Goal: Task Accomplishment & Management: Use online tool/utility

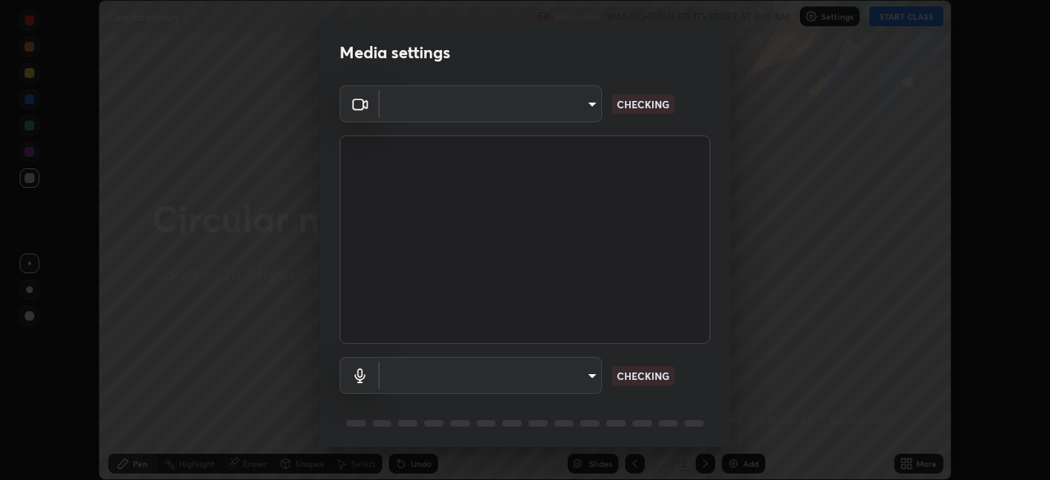
scroll to position [480, 1050]
type input "a53310a234df4b057b32690b53123232dc133deb09eefe64642425bdc1747df1"
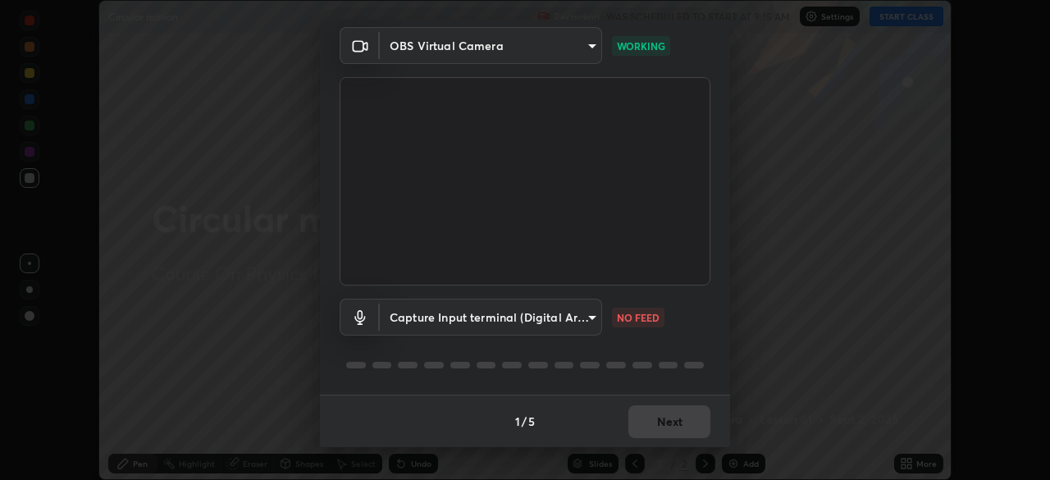
click at [563, 316] on body "Erase all Circular motion Recording WAS SCHEDULED TO START AT 9:15 AM Settings …" at bounding box center [525, 240] width 1050 height 480
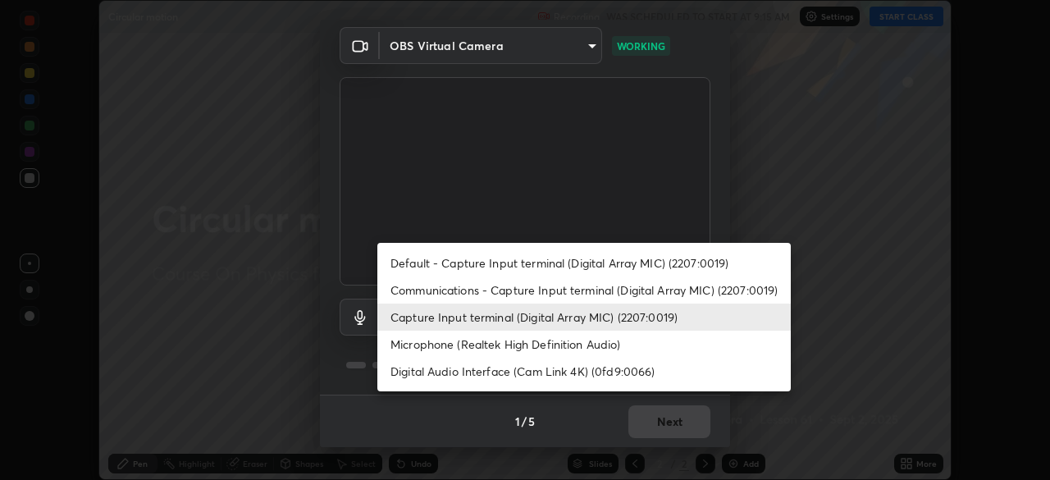
click at [563, 285] on li "Communications - Capture Input terminal (Digital Array MIC) (2207:0019)" at bounding box center [583, 289] width 413 height 27
type input "communications"
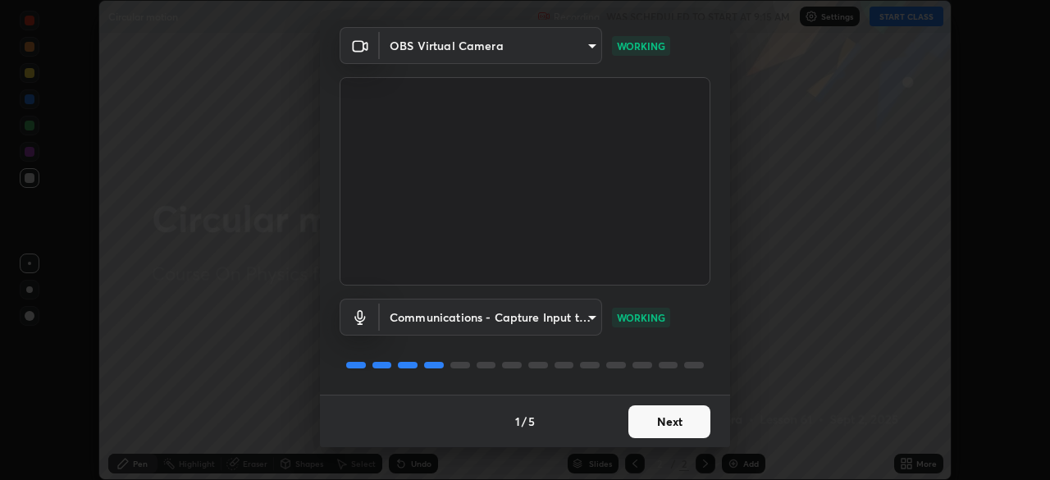
click at [664, 419] on button "Next" at bounding box center [669, 421] width 82 height 33
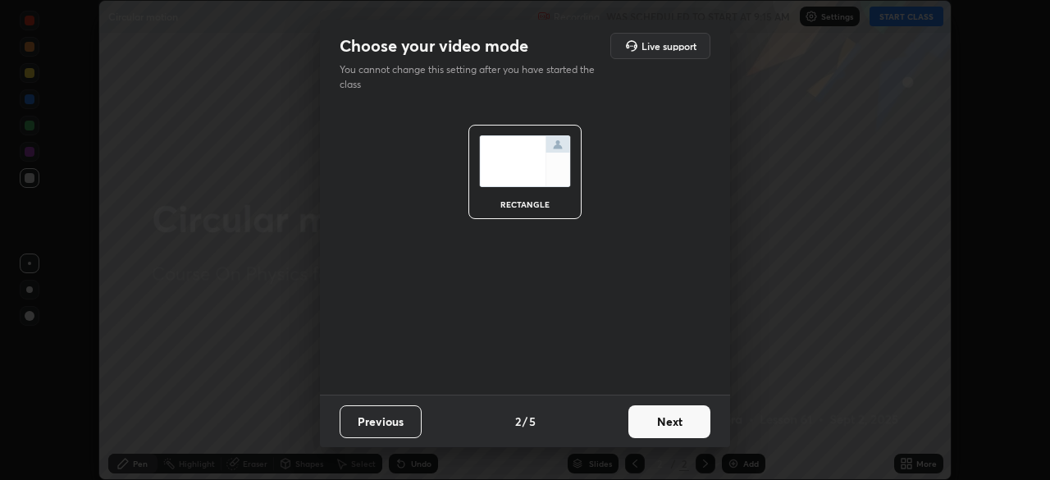
scroll to position [0, 0]
click at [662, 410] on button "Next" at bounding box center [669, 421] width 82 height 33
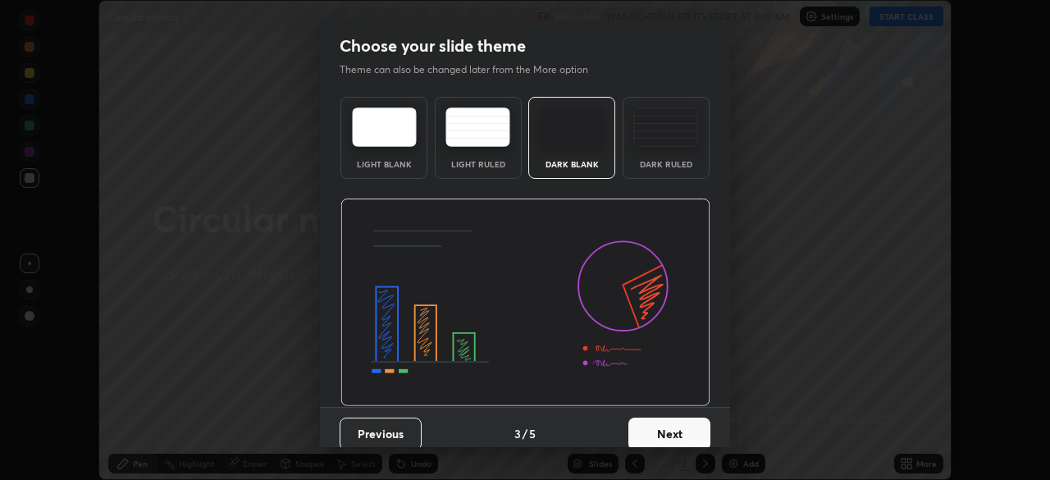
click at [663, 424] on button "Next" at bounding box center [669, 433] width 82 height 33
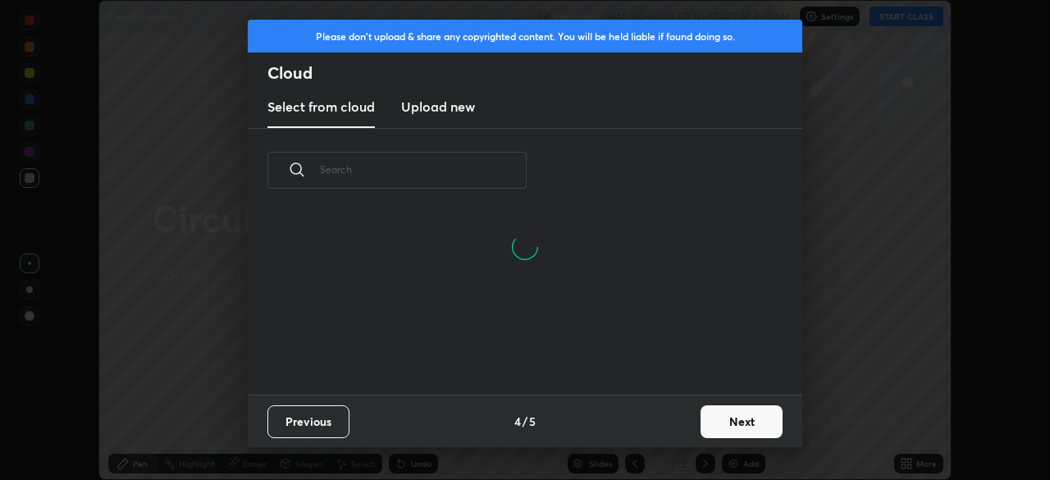
click at [731, 423] on button "Next" at bounding box center [741, 421] width 82 height 33
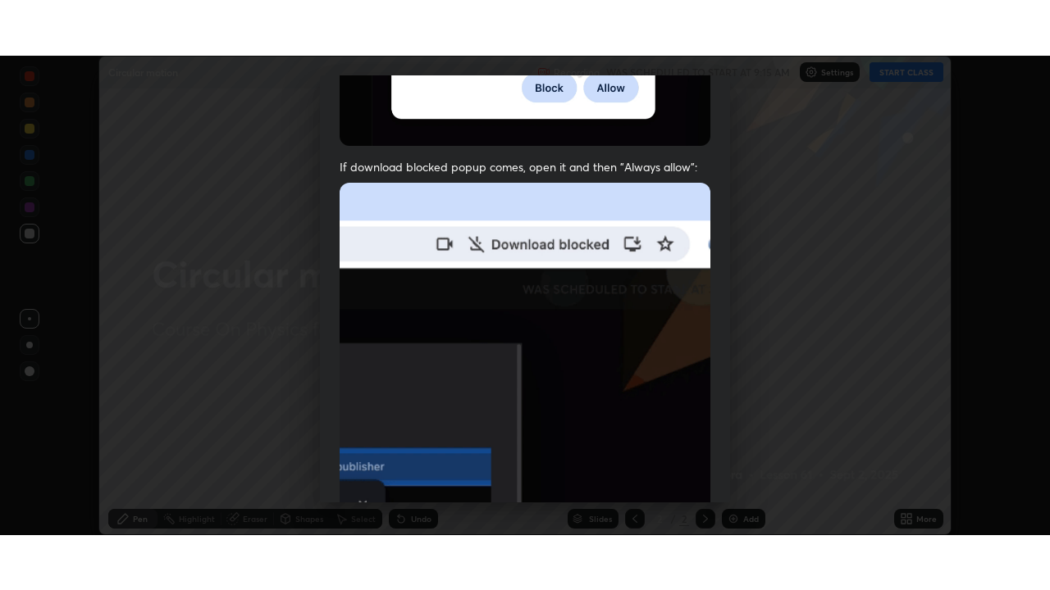
scroll to position [393, 0]
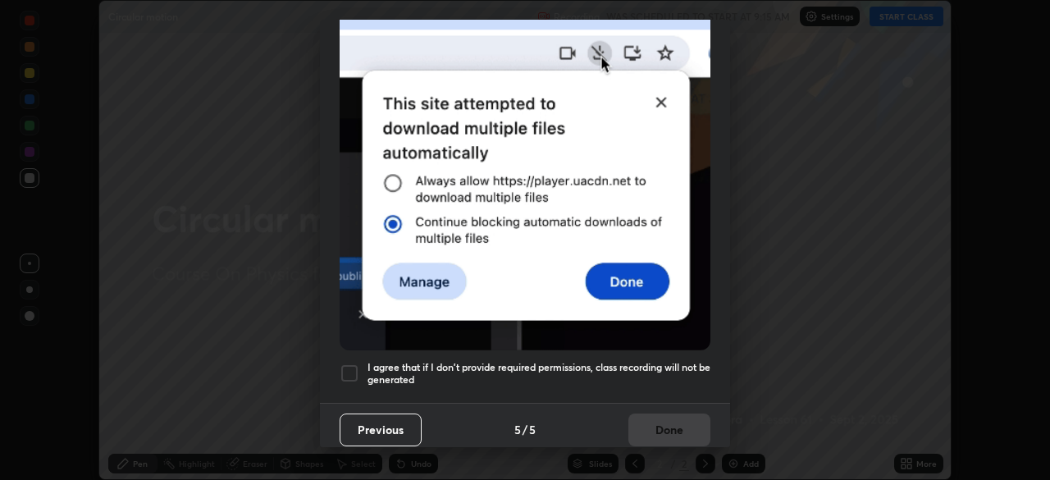
click at [348, 364] on div at bounding box center [349, 373] width 20 height 20
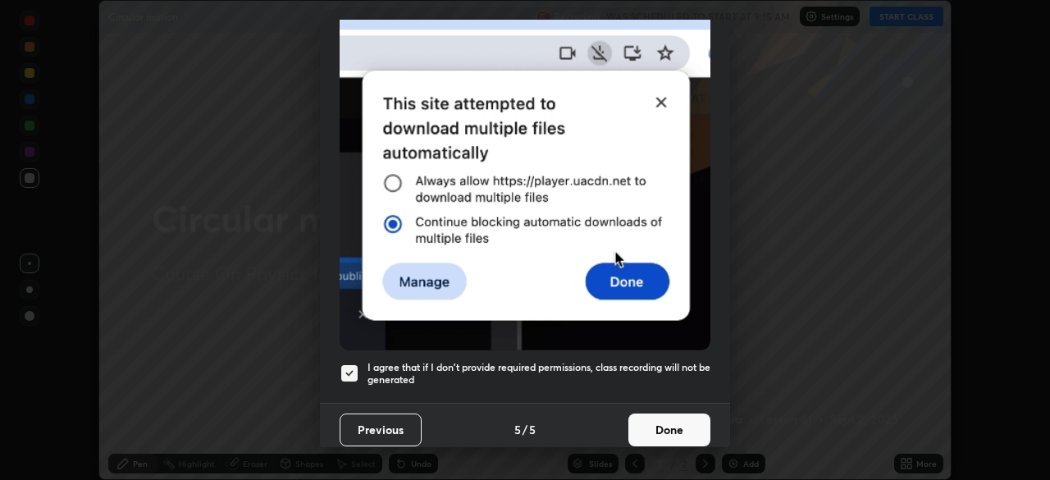
click at [675, 428] on button "Done" at bounding box center [669, 429] width 82 height 33
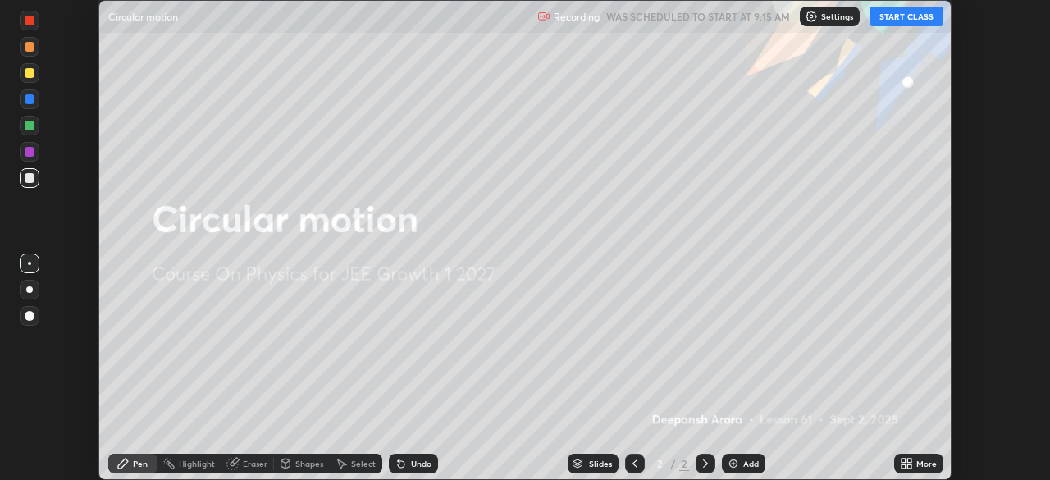
click at [910, 14] on button "START CLASS" at bounding box center [906, 17] width 74 height 20
click at [920, 467] on div "More" at bounding box center [926, 463] width 21 height 8
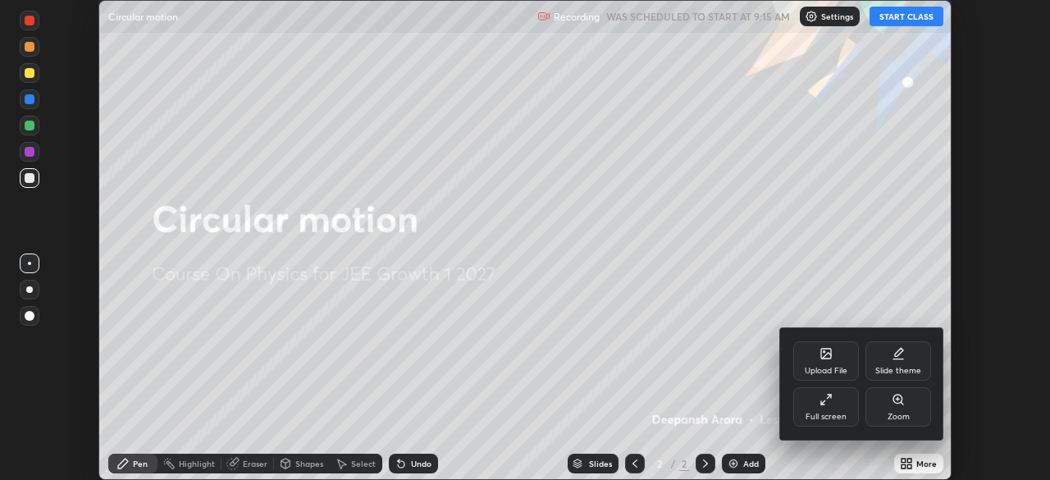
click at [836, 401] on div "Full screen" at bounding box center [826, 406] width 66 height 39
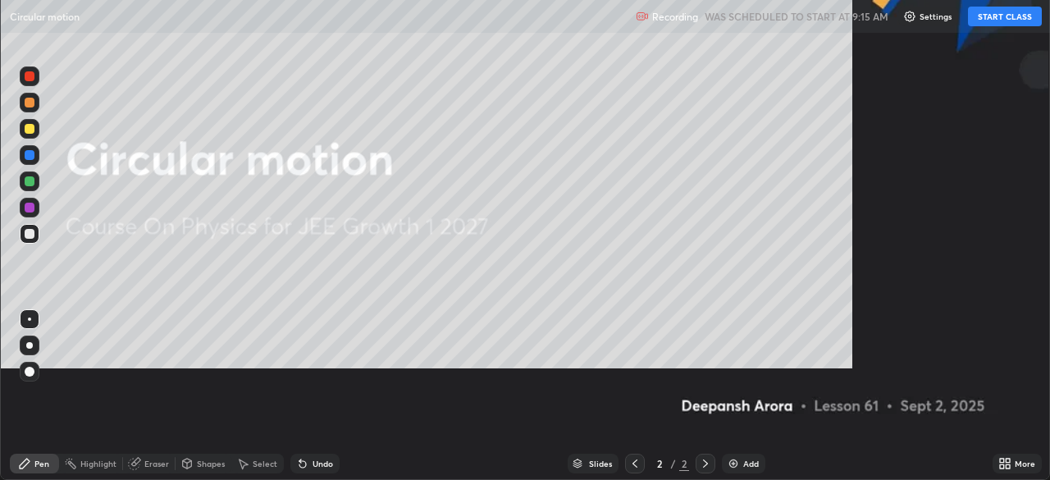
scroll to position [590, 1050]
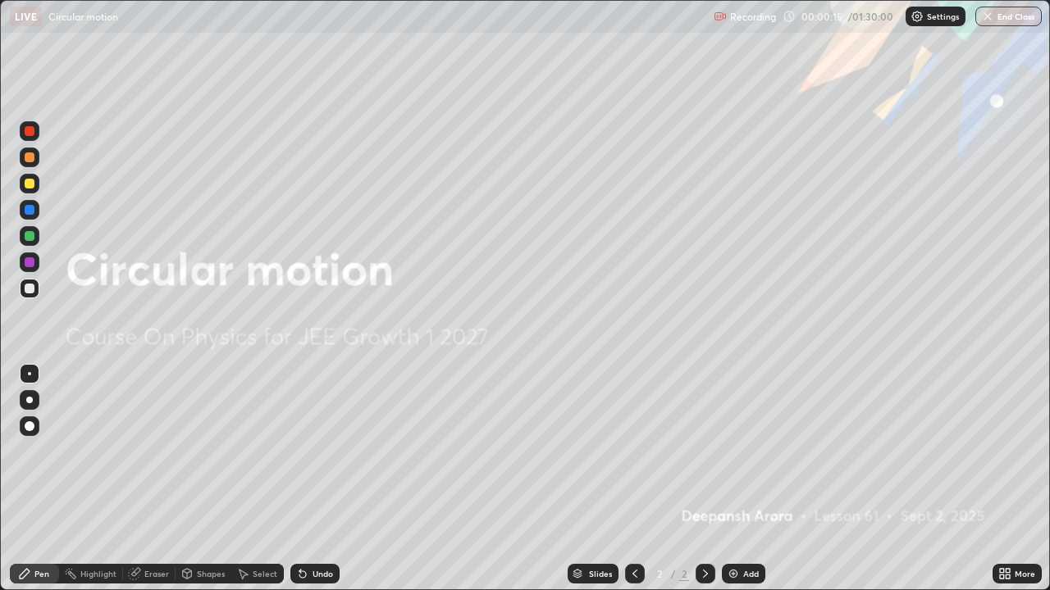
click at [739, 479] on div "Add" at bounding box center [743, 574] width 43 height 20
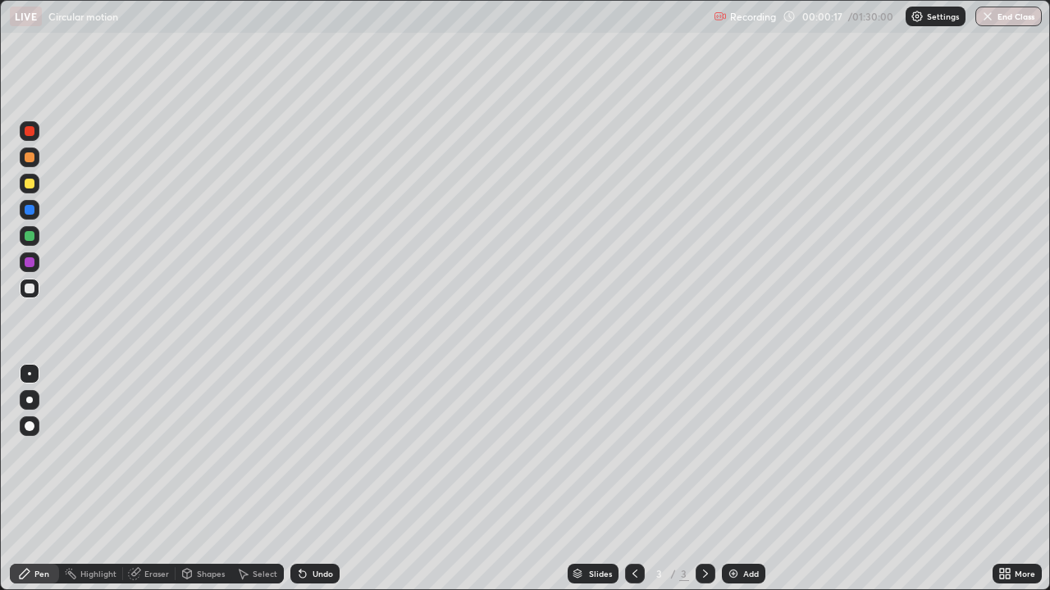
click at [30, 289] on div at bounding box center [30, 289] width 10 height 10
click at [30, 239] on div at bounding box center [30, 236] width 10 height 10
click at [105, 479] on div "Highlight" at bounding box center [98, 574] width 36 height 8
click at [30, 479] on icon at bounding box center [30, 524] width 10 height 0
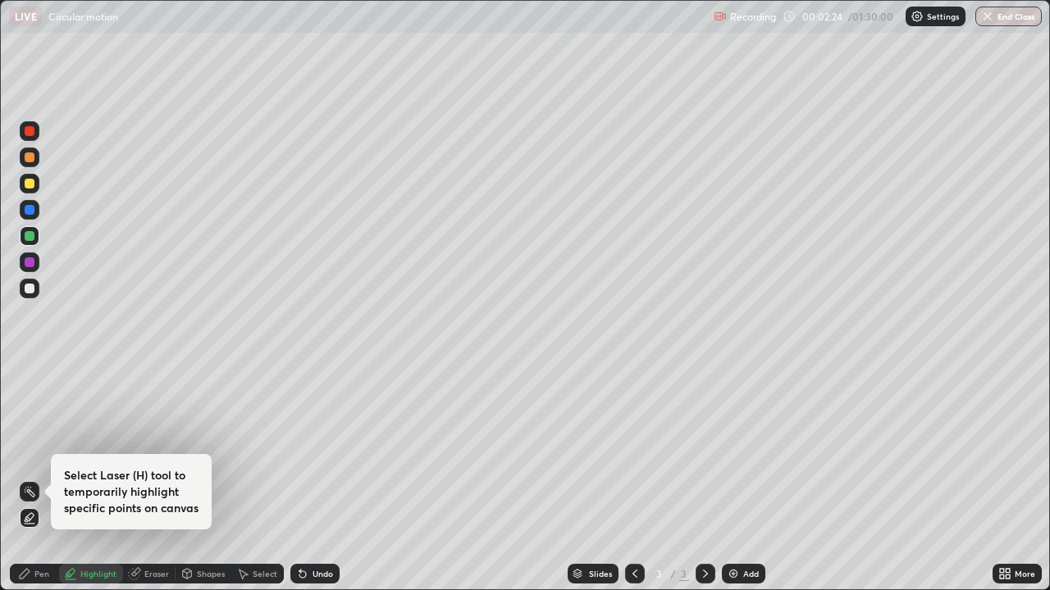
click at [36, 292] on div at bounding box center [30, 289] width 20 height 20
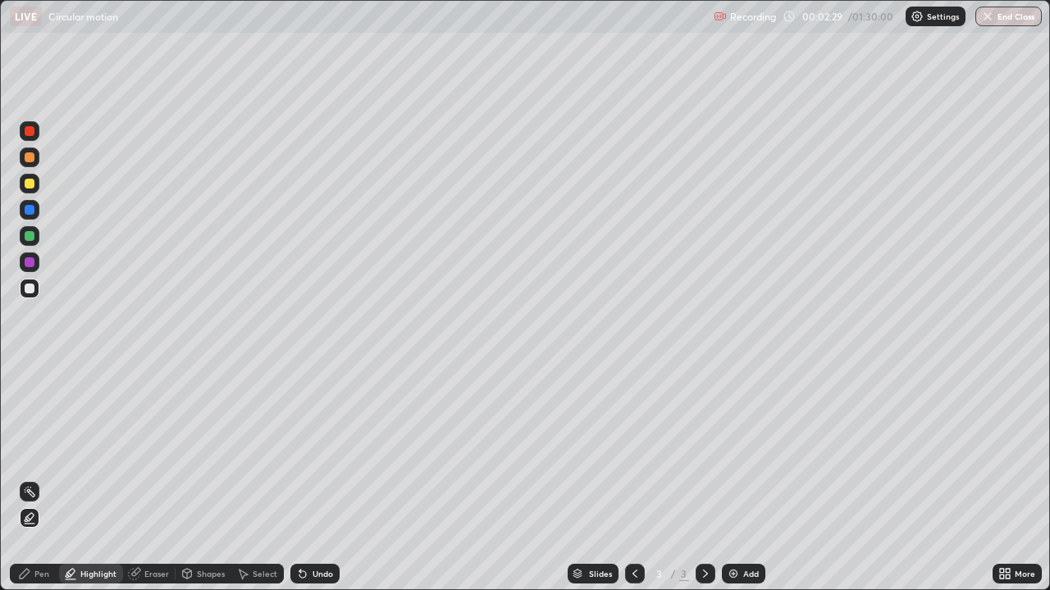
click at [49, 479] on div "Pen" at bounding box center [34, 574] width 49 height 20
click at [36, 289] on div at bounding box center [30, 289] width 20 height 20
click at [99, 479] on div "Highlight" at bounding box center [91, 574] width 64 height 20
click at [30, 479] on div at bounding box center [30, 518] width 20 height 20
click at [31, 289] on div at bounding box center [30, 289] width 10 height 10
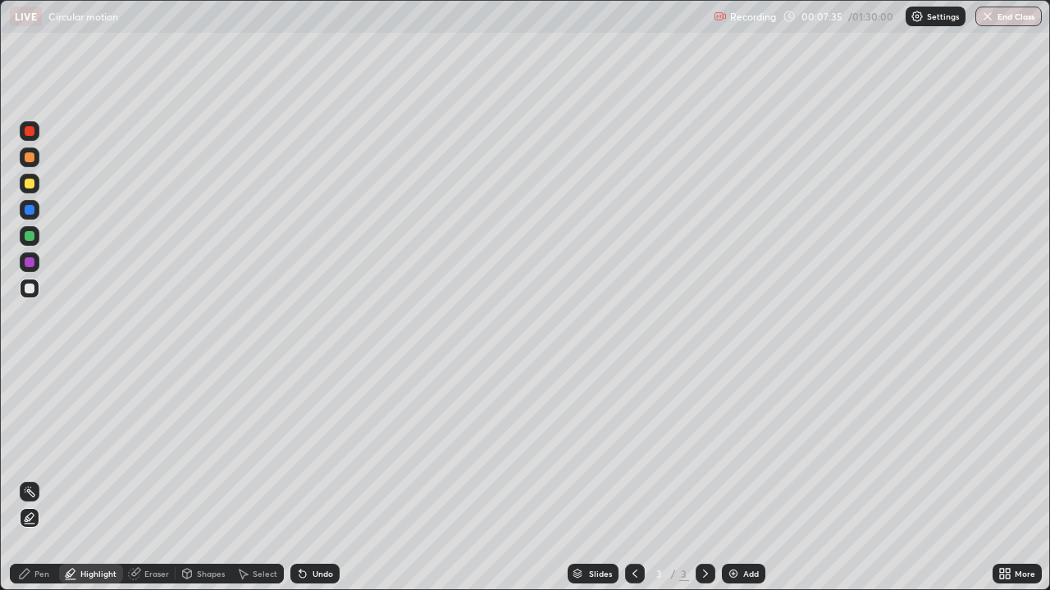
click at [43, 479] on div "Pen" at bounding box center [41, 574] width 15 height 8
click at [33, 233] on div at bounding box center [30, 236] width 10 height 10
click at [32, 182] on div at bounding box center [30, 184] width 10 height 10
click at [35, 239] on div at bounding box center [30, 236] width 20 height 20
click at [38, 184] on div at bounding box center [30, 184] width 20 height 20
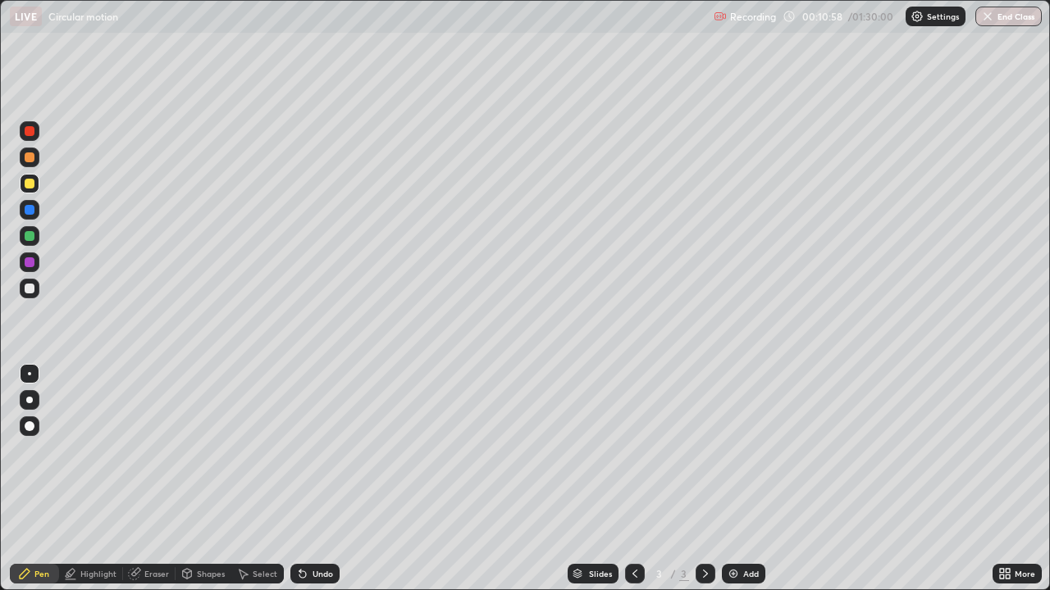
click at [34, 236] on div at bounding box center [30, 236] width 10 height 10
click at [34, 161] on div at bounding box center [30, 158] width 10 height 10
click at [39, 233] on div at bounding box center [30, 236] width 20 height 20
click at [30, 157] on div at bounding box center [30, 158] width 10 height 10
click at [33, 181] on div at bounding box center [30, 184] width 10 height 10
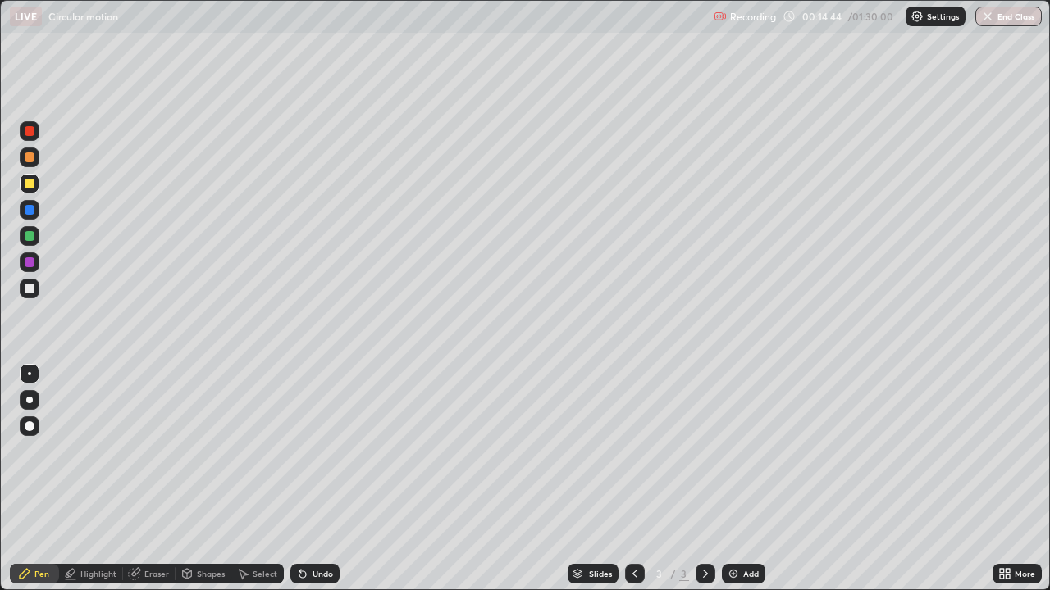
click at [30, 157] on div at bounding box center [30, 158] width 10 height 10
click at [321, 479] on div "Undo" at bounding box center [322, 574] width 21 height 8
click at [319, 479] on div "Undo" at bounding box center [322, 574] width 21 height 8
click at [317, 479] on div "Undo" at bounding box center [314, 574] width 49 height 20
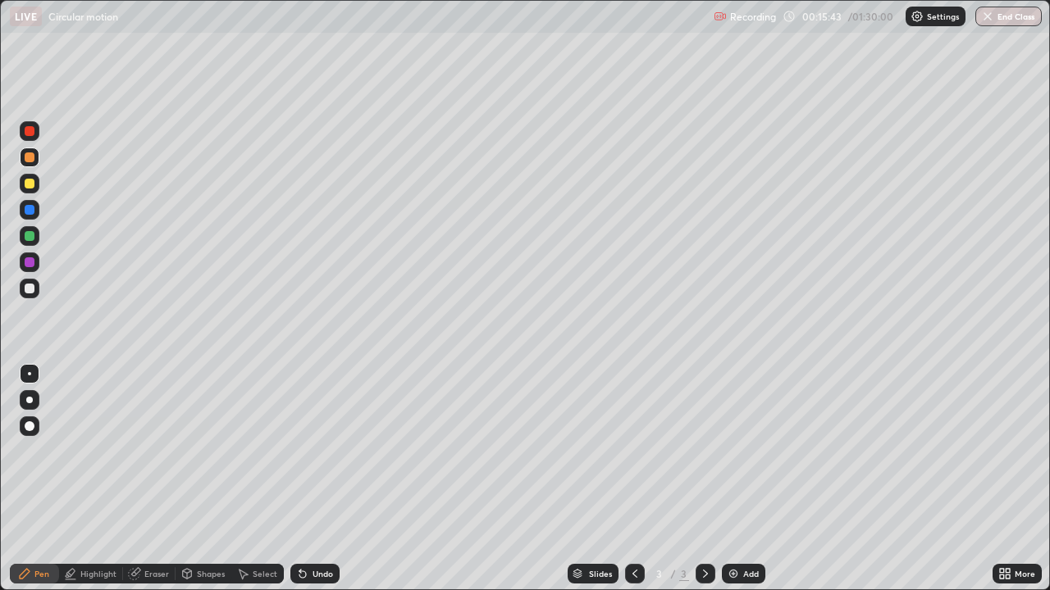
click at [317, 479] on div "Undo" at bounding box center [314, 574] width 49 height 20
click at [316, 479] on div "Undo" at bounding box center [314, 574] width 49 height 20
click at [316, 479] on div "Undo" at bounding box center [322, 574] width 21 height 8
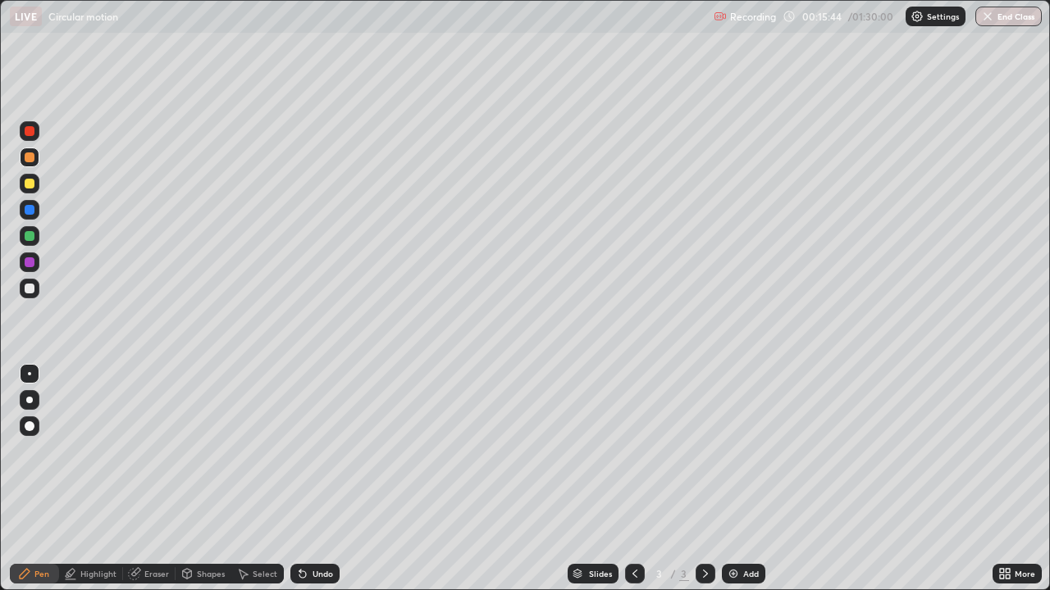
click at [316, 479] on div "Undo" at bounding box center [322, 574] width 21 height 8
click at [319, 479] on div "Undo" at bounding box center [322, 574] width 21 height 8
click at [319, 479] on div "Undo" at bounding box center [314, 574] width 49 height 20
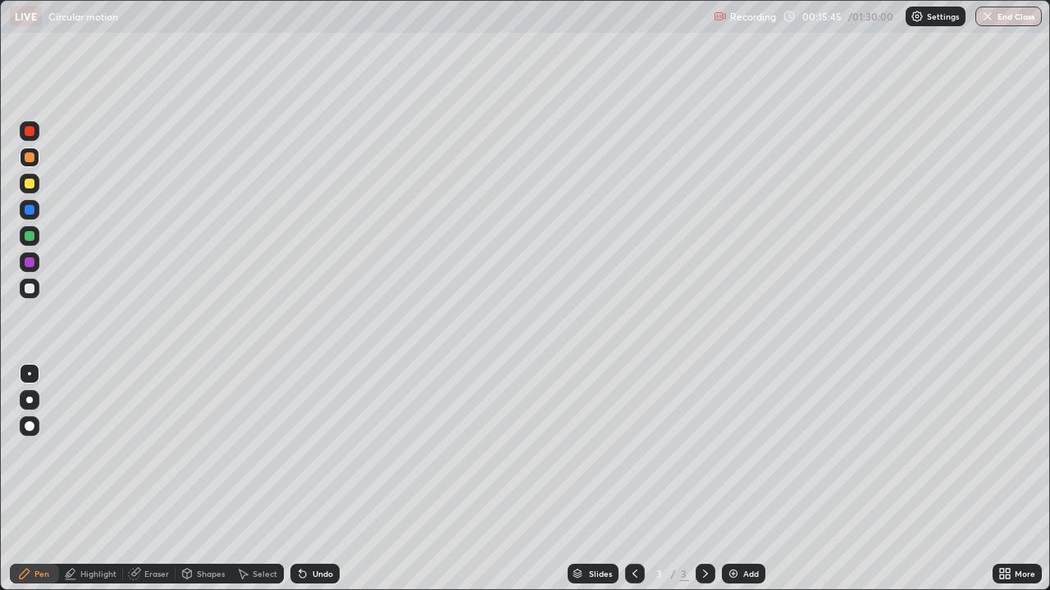
click at [319, 479] on div "Undo" at bounding box center [314, 574] width 49 height 20
click at [317, 479] on div "Undo" at bounding box center [314, 574] width 49 height 20
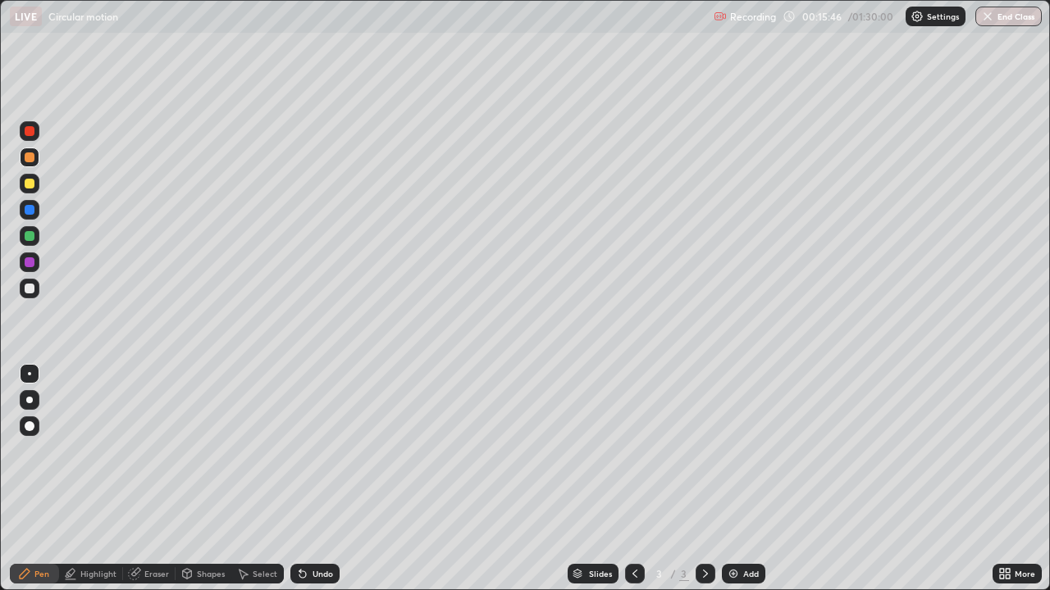
click at [317, 479] on div "Undo" at bounding box center [314, 574] width 49 height 20
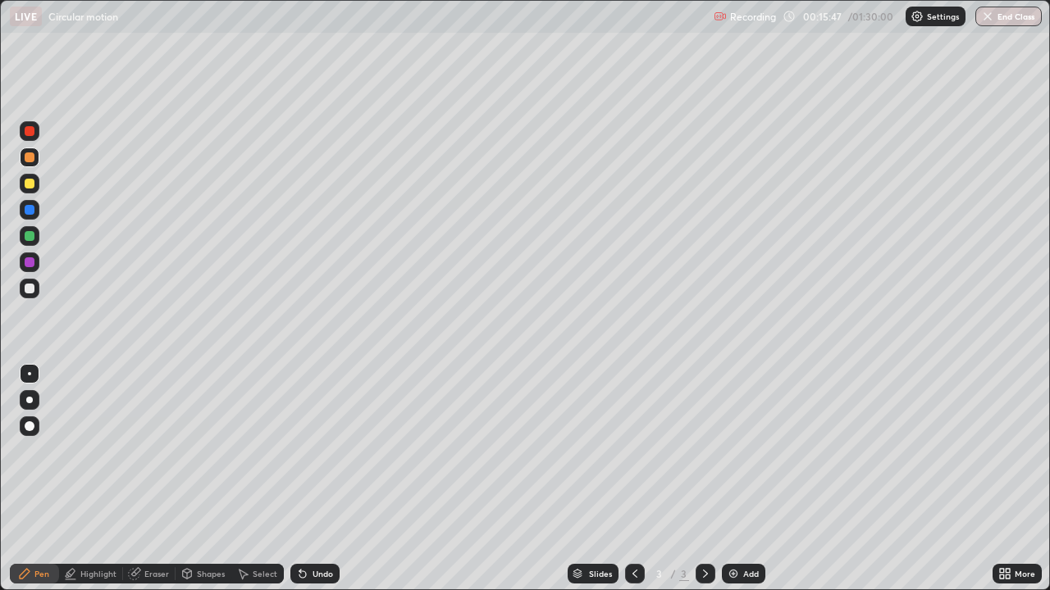
click at [322, 479] on div "Undo" at bounding box center [314, 574] width 49 height 20
click at [321, 479] on div "Undo" at bounding box center [314, 574] width 49 height 20
click at [319, 479] on div "Undo" at bounding box center [314, 574] width 49 height 20
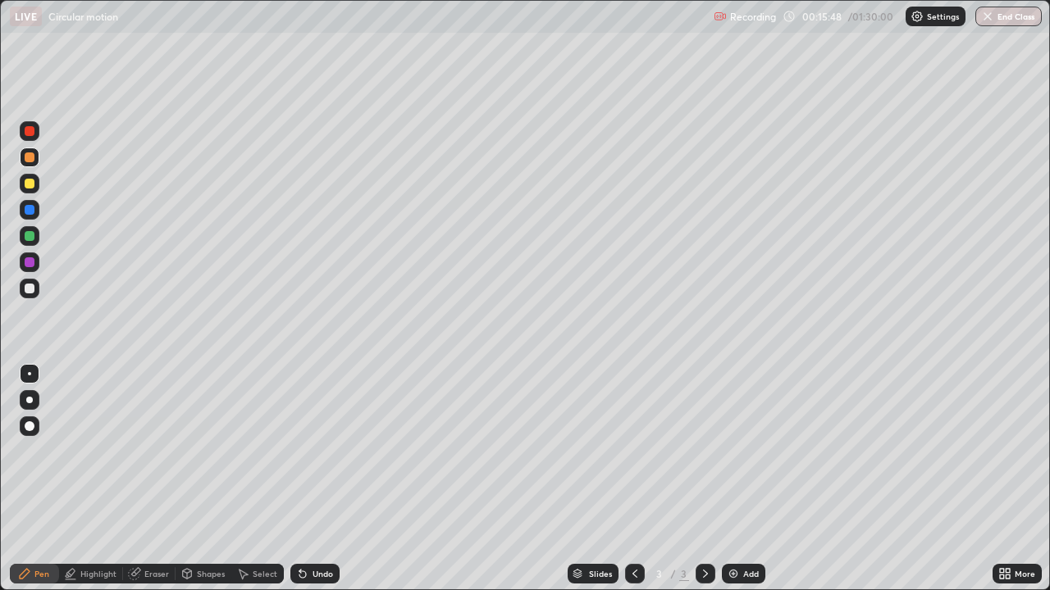
click at [319, 479] on div "Undo" at bounding box center [314, 574] width 49 height 20
click at [319, 479] on div "Undo" at bounding box center [322, 574] width 21 height 8
click at [324, 479] on div "Undo" at bounding box center [314, 574] width 49 height 20
click at [321, 479] on div "Undo" at bounding box center [314, 574] width 49 height 20
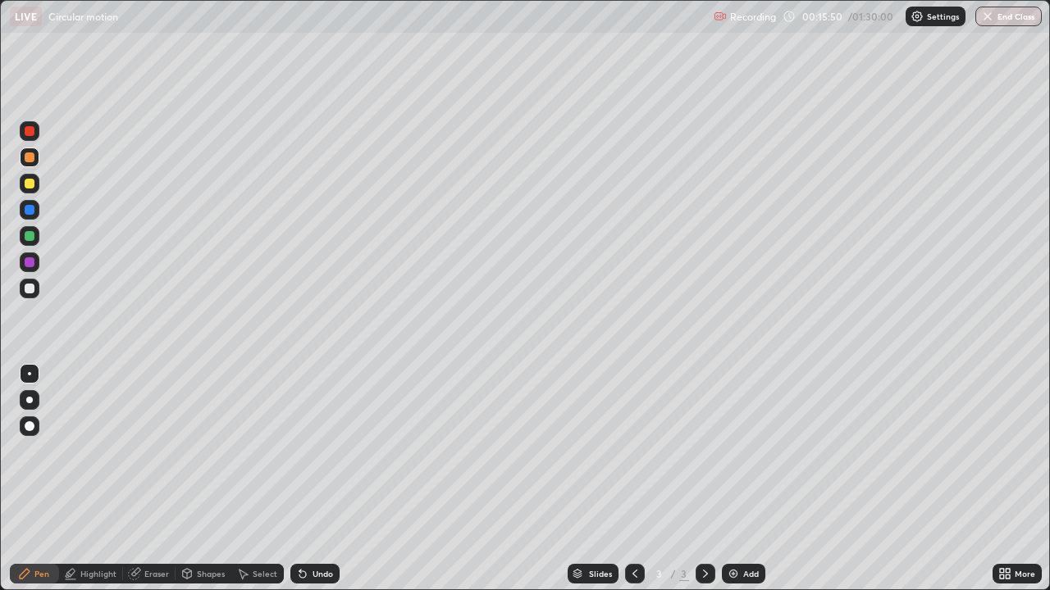
click at [321, 479] on div "Undo" at bounding box center [314, 574] width 49 height 20
click at [321, 479] on div "Undo" at bounding box center [322, 574] width 21 height 8
click at [760, 479] on div "Add" at bounding box center [743, 574] width 43 height 20
click at [39, 288] on div at bounding box center [30, 289] width 20 height 20
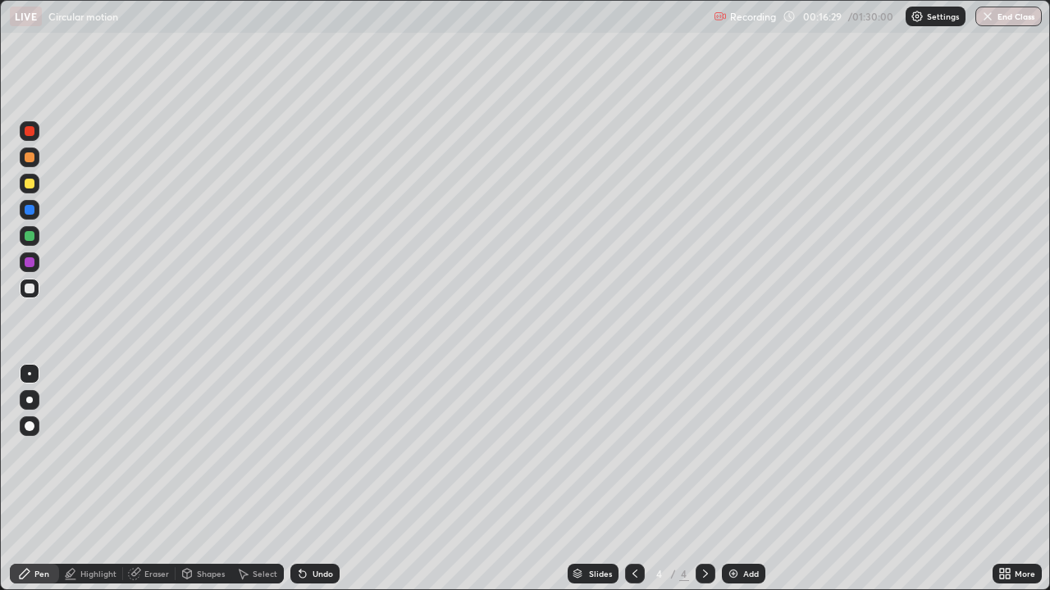
click at [322, 479] on div "Undo" at bounding box center [322, 574] width 21 height 8
click at [325, 479] on div "Undo" at bounding box center [314, 574] width 49 height 20
click at [324, 479] on div "Undo" at bounding box center [322, 574] width 21 height 8
click at [38, 237] on div at bounding box center [30, 236] width 20 height 20
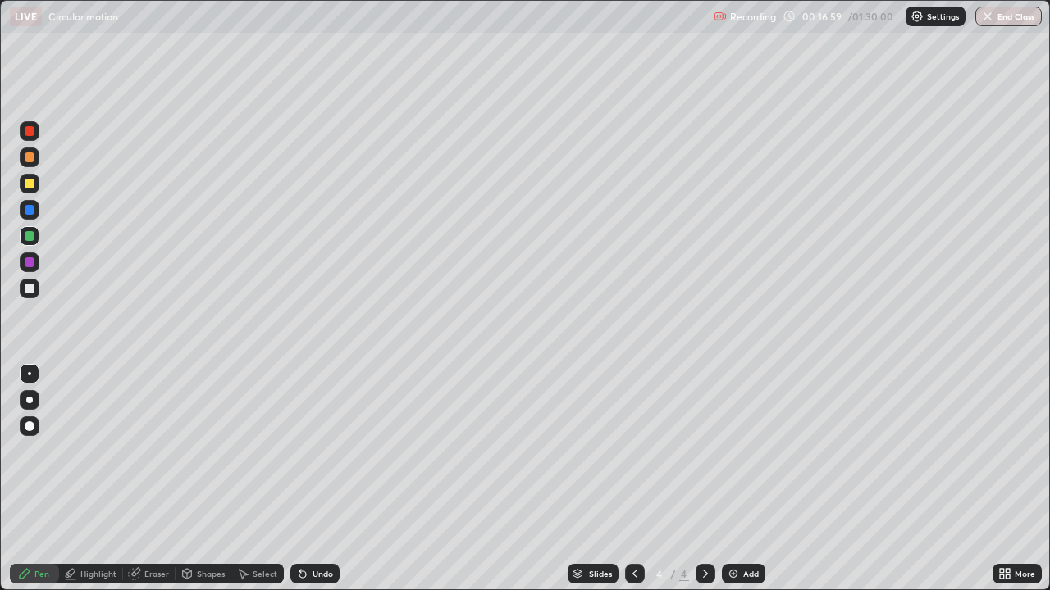
click at [98, 479] on div "Highlight" at bounding box center [91, 574] width 64 height 20
click at [43, 479] on div "Pen" at bounding box center [41, 574] width 15 height 8
click at [33, 185] on div at bounding box center [30, 184] width 10 height 10
click at [160, 479] on div "Eraser" at bounding box center [156, 574] width 25 height 8
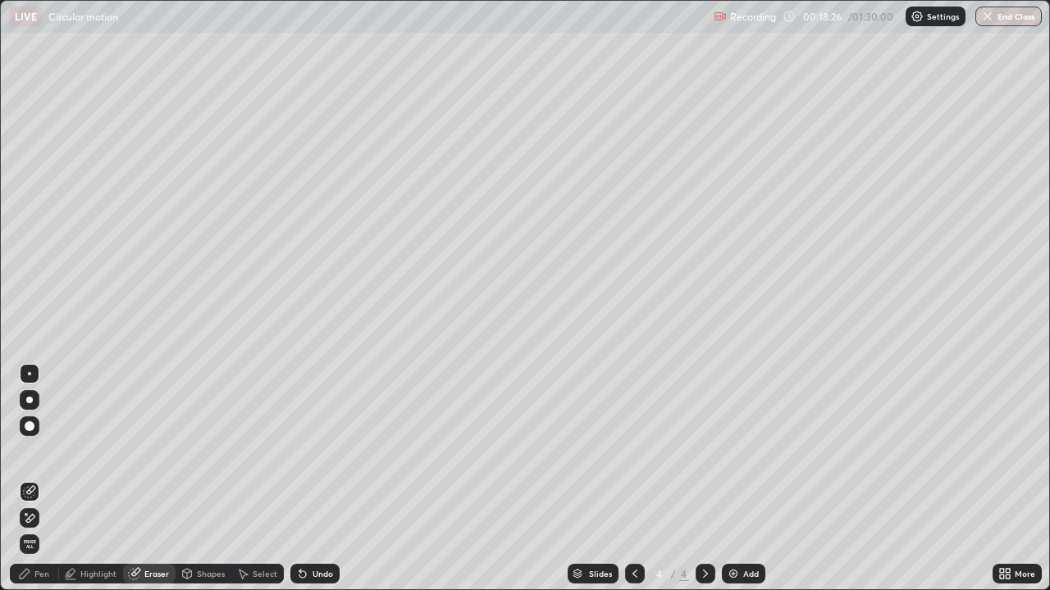
click at [52, 479] on div "Pen" at bounding box center [34, 574] width 49 height 20
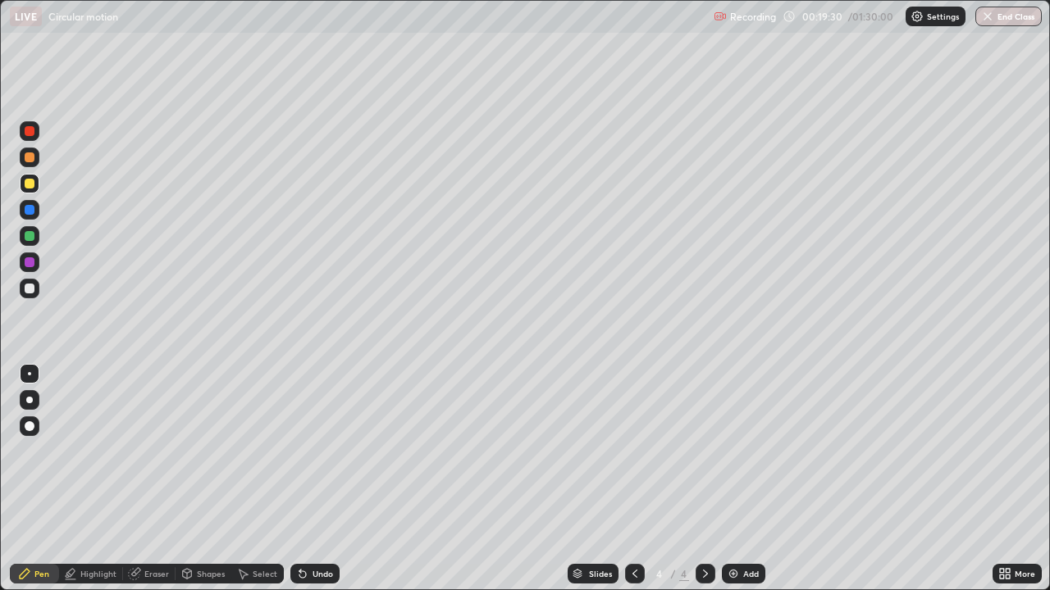
click at [30, 211] on div at bounding box center [30, 210] width 10 height 10
click at [326, 479] on div "Undo" at bounding box center [322, 574] width 21 height 8
click at [323, 479] on div "Undo" at bounding box center [322, 574] width 21 height 8
click at [332, 479] on div "Undo" at bounding box center [314, 574] width 49 height 20
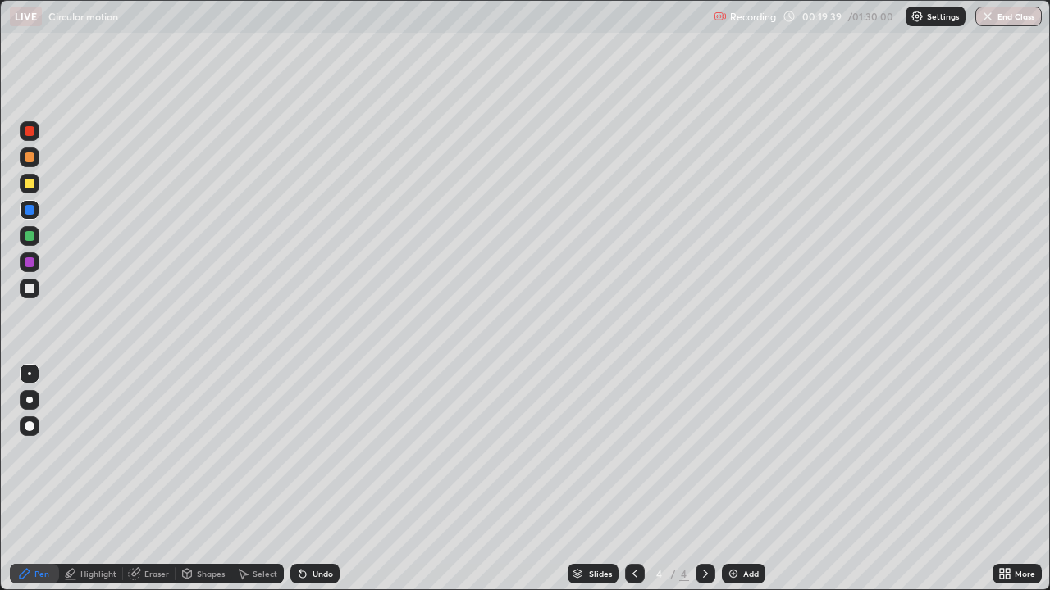
click at [331, 479] on div "Undo" at bounding box center [314, 574] width 49 height 20
click at [333, 479] on div "Undo" at bounding box center [314, 574] width 49 height 20
click at [98, 479] on div "Highlight" at bounding box center [98, 574] width 36 height 8
click at [30, 479] on icon at bounding box center [30, 524] width 10 height 0
click at [39, 479] on div at bounding box center [30, 518] width 20 height 20
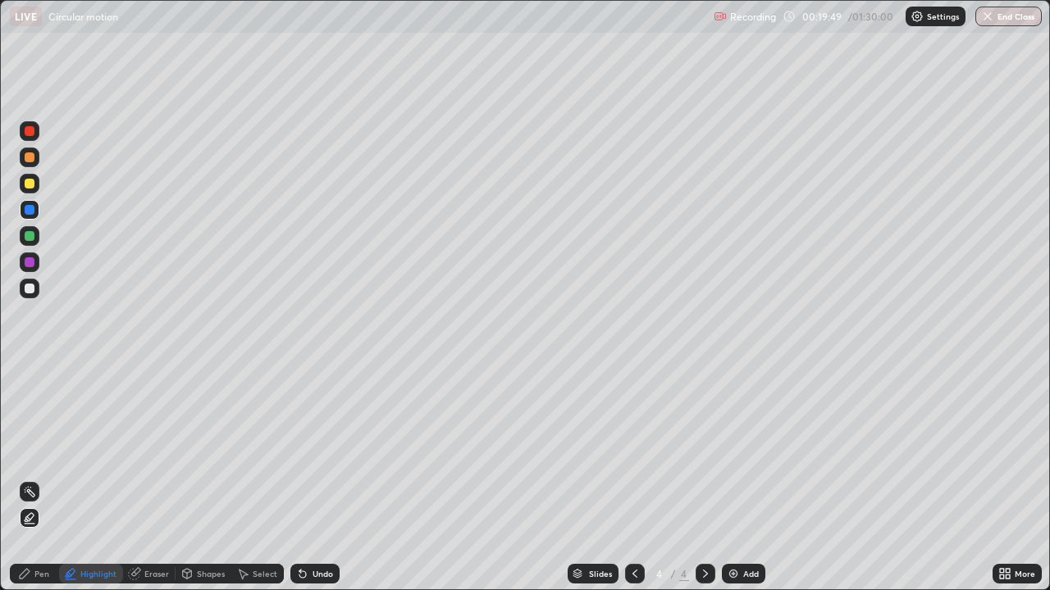
click at [36, 289] on div at bounding box center [30, 289] width 20 height 20
click at [41, 479] on div "Pen" at bounding box center [41, 574] width 15 height 8
click at [37, 291] on div at bounding box center [30, 289] width 20 height 20
click at [631, 479] on icon at bounding box center [634, 573] width 13 height 13
click at [704, 479] on icon at bounding box center [705, 573] width 13 height 13
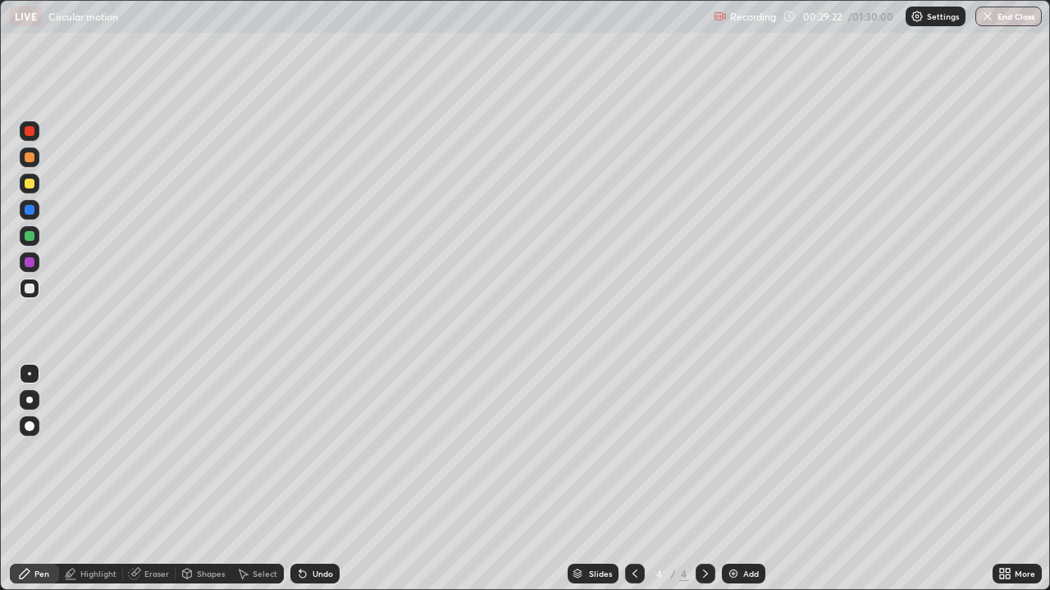
click at [632, 479] on icon at bounding box center [634, 573] width 13 height 13
click at [699, 479] on div at bounding box center [705, 574] width 20 height 20
click at [736, 479] on div "Add" at bounding box center [743, 574] width 43 height 20
click at [320, 479] on div "Undo" at bounding box center [322, 574] width 21 height 8
click at [39, 158] on div at bounding box center [30, 158] width 20 height 20
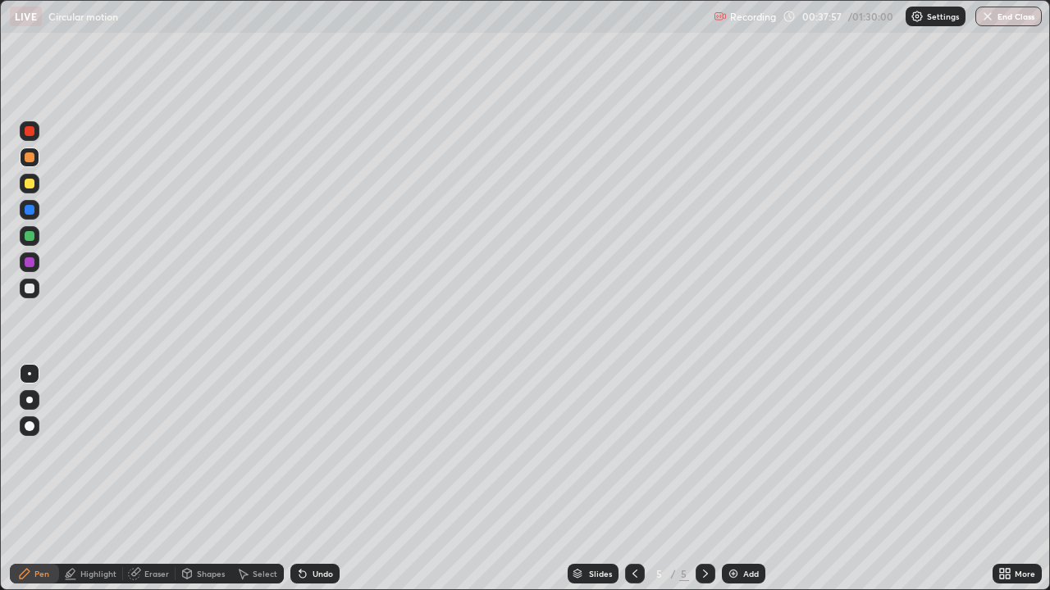
click at [112, 479] on div "Highlight" at bounding box center [98, 574] width 36 height 8
click at [30, 479] on icon at bounding box center [30, 524] width 10 height 0
click at [43, 479] on div "Pen" at bounding box center [41, 574] width 15 height 8
click at [35, 294] on div at bounding box center [30, 289] width 20 height 20
click at [317, 479] on div "Undo" at bounding box center [314, 574] width 49 height 20
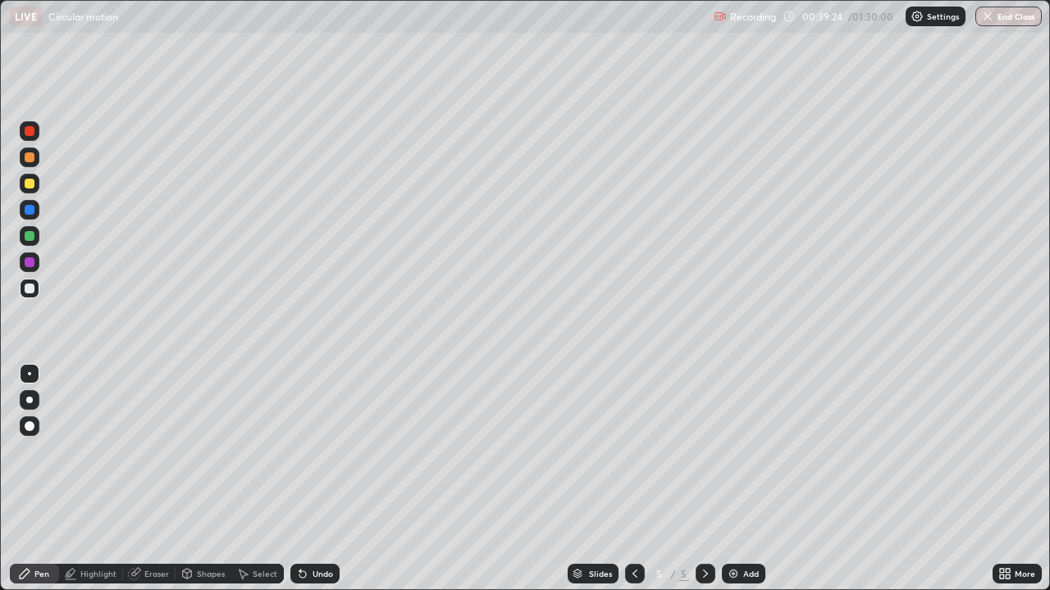
click at [316, 479] on div "Undo" at bounding box center [314, 574] width 49 height 20
click at [315, 479] on div "Undo" at bounding box center [314, 574] width 49 height 20
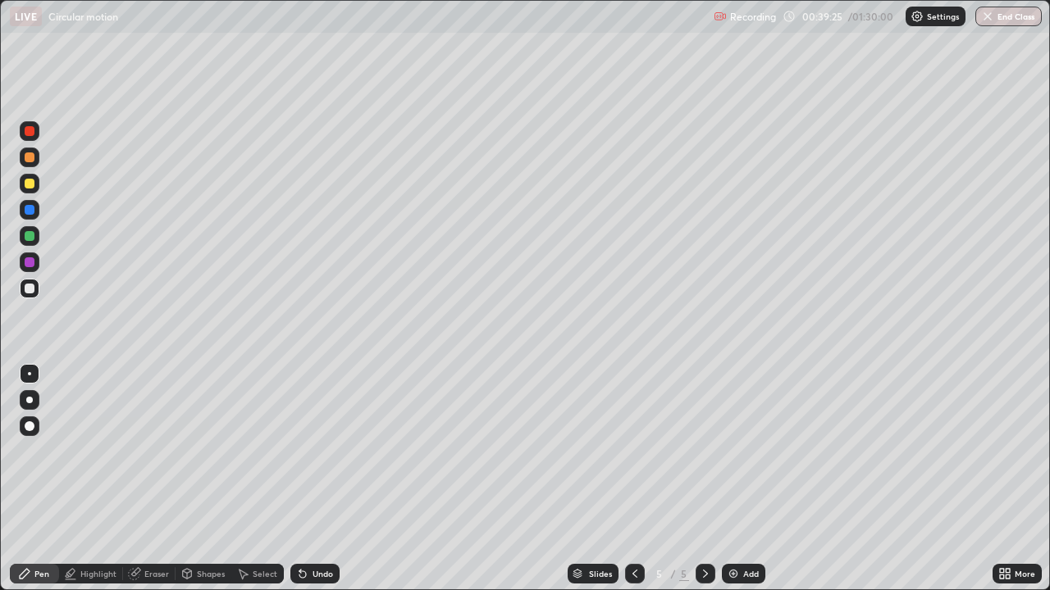
click at [313, 479] on div "Undo" at bounding box center [314, 574] width 49 height 20
click at [315, 479] on div "Undo" at bounding box center [314, 574] width 49 height 20
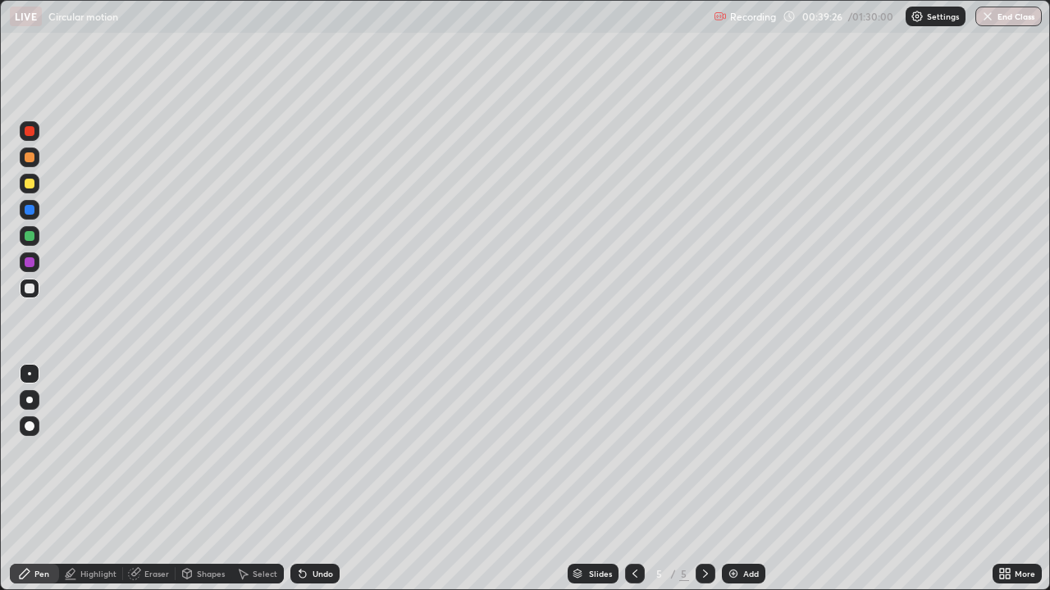
click at [315, 479] on div "Undo" at bounding box center [314, 574] width 49 height 20
click at [314, 479] on div "Undo" at bounding box center [322, 574] width 21 height 8
click at [317, 479] on div "Undo" at bounding box center [322, 574] width 21 height 8
click at [316, 479] on div "Undo" at bounding box center [314, 574] width 49 height 20
click at [315, 479] on div "Undo" at bounding box center [322, 574] width 21 height 8
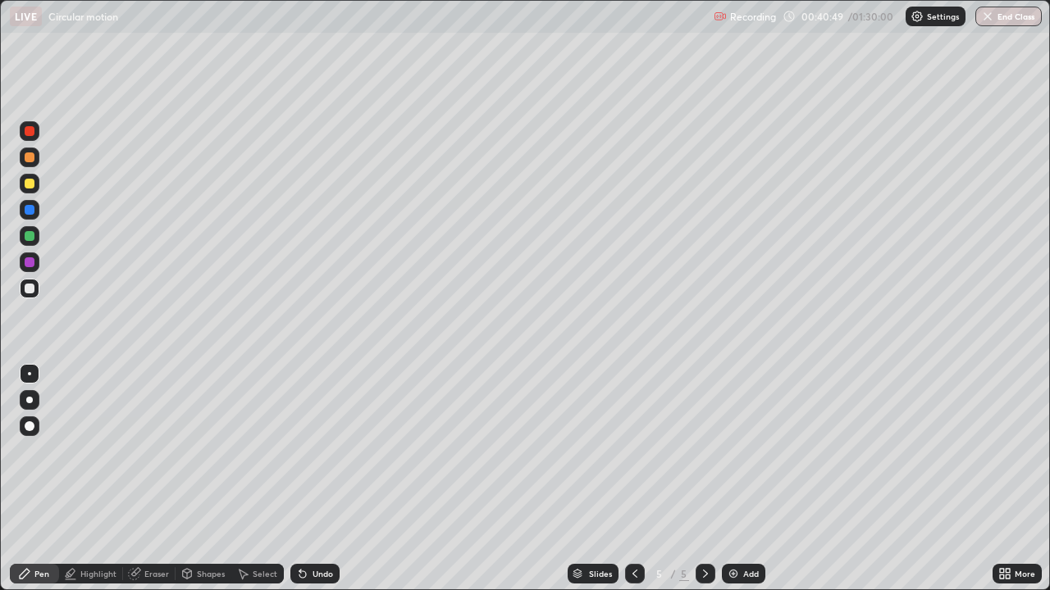
click at [317, 479] on div "Undo" at bounding box center [322, 574] width 21 height 8
click at [319, 479] on div "Undo" at bounding box center [322, 574] width 21 height 8
click at [317, 479] on div "Undo" at bounding box center [322, 574] width 21 height 8
click at [319, 479] on div "Undo" at bounding box center [314, 574] width 49 height 20
click at [325, 479] on div "Undo" at bounding box center [314, 574] width 49 height 20
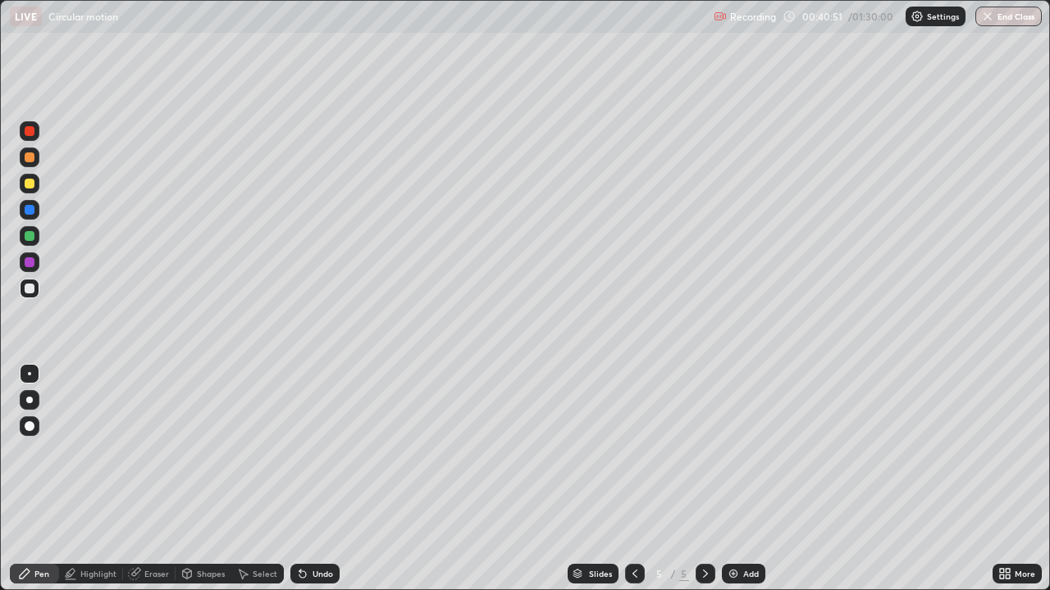
click at [330, 479] on div "Undo" at bounding box center [322, 574] width 21 height 8
click at [753, 479] on div "Add" at bounding box center [751, 574] width 16 height 8
click at [30, 184] on div at bounding box center [30, 184] width 10 height 10
click at [31, 289] on div at bounding box center [30, 289] width 10 height 10
click at [335, 479] on div "Undo" at bounding box center [314, 574] width 49 height 20
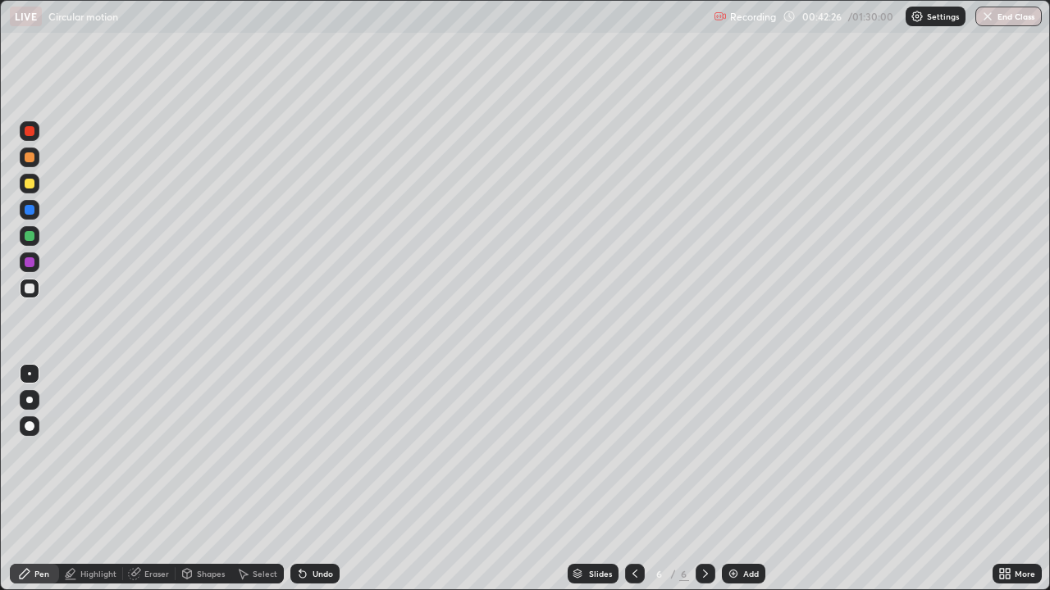
click at [98, 479] on div "Highlight" at bounding box center [98, 574] width 36 height 8
click at [30, 479] on icon at bounding box center [30, 524] width 10 height 0
click at [30, 236] on div at bounding box center [30, 236] width 10 height 10
click at [34, 479] on div "Pen" at bounding box center [34, 574] width 49 height 20
click at [30, 157] on div at bounding box center [30, 158] width 10 height 10
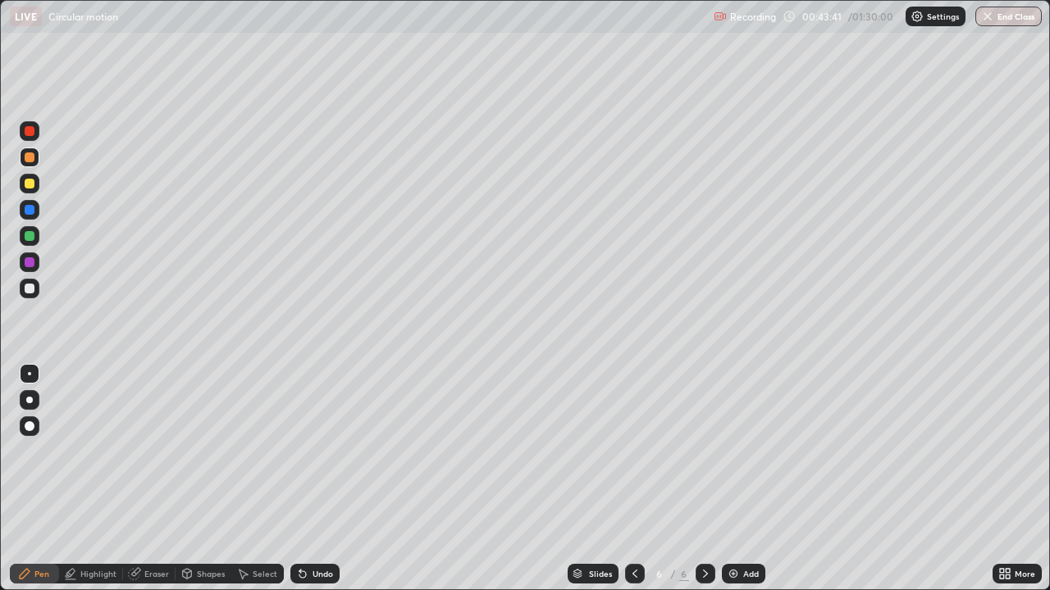
click at [98, 479] on div "Highlight" at bounding box center [98, 574] width 36 height 8
click at [31, 479] on icon at bounding box center [30, 524] width 10 height 0
click at [35, 232] on div at bounding box center [30, 236] width 20 height 20
click at [37, 157] on div at bounding box center [30, 158] width 20 height 20
click at [30, 262] on div at bounding box center [30, 262] width 10 height 10
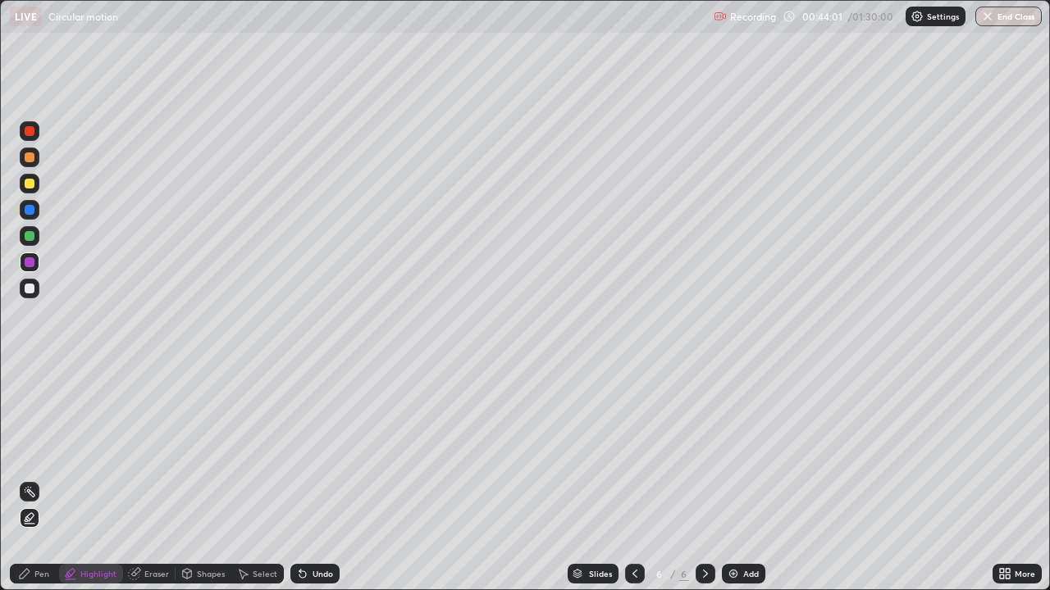
click at [329, 479] on div "Undo" at bounding box center [322, 574] width 21 height 8
click at [40, 479] on div "Pen" at bounding box center [41, 574] width 15 height 8
click at [30, 293] on div at bounding box center [30, 289] width 10 height 10
click at [36, 157] on div at bounding box center [30, 158] width 20 height 20
click at [319, 479] on div "Undo" at bounding box center [322, 574] width 21 height 8
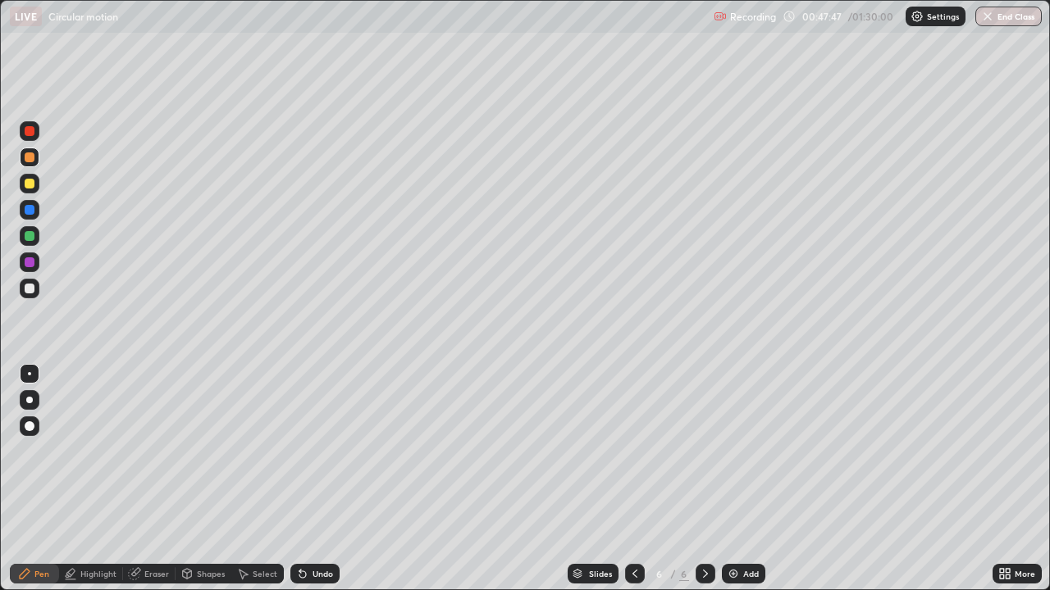
click at [314, 479] on div "Undo" at bounding box center [322, 574] width 21 height 8
click at [30, 236] on div at bounding box center [30, 236] width 10 height 10
click at [38, 290] on div at bounding box center [30, 289] width 20 height 20
click at [759, 479] on div "Add" at bounding box center [743, 574] width 43 height 20
click at [36, 185] on div at bounding box center [30, 184] width 20 height 20
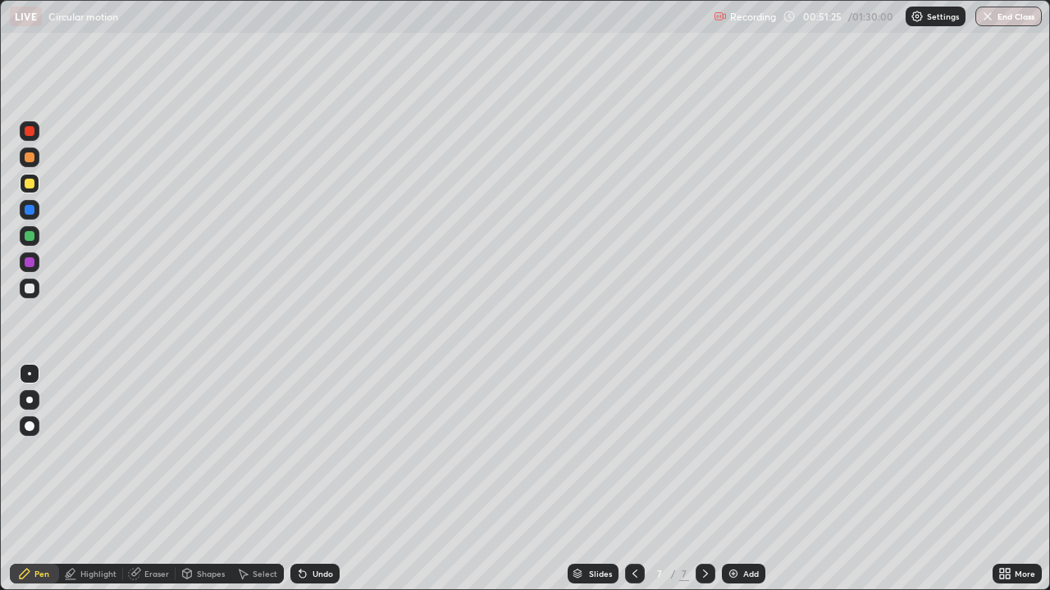
click at [633, 479] on icon at bounding box center [634, 573] width 13 height 13
click at [632, 479] on div at bounding box center [635, 574] width 20 height 20
click at [704, 479] on icon at bounding box center [705, 573] width 13 height 13
click at [157, 479] on div "Eraser" at bounding box center [156, 574] width 25 height 8
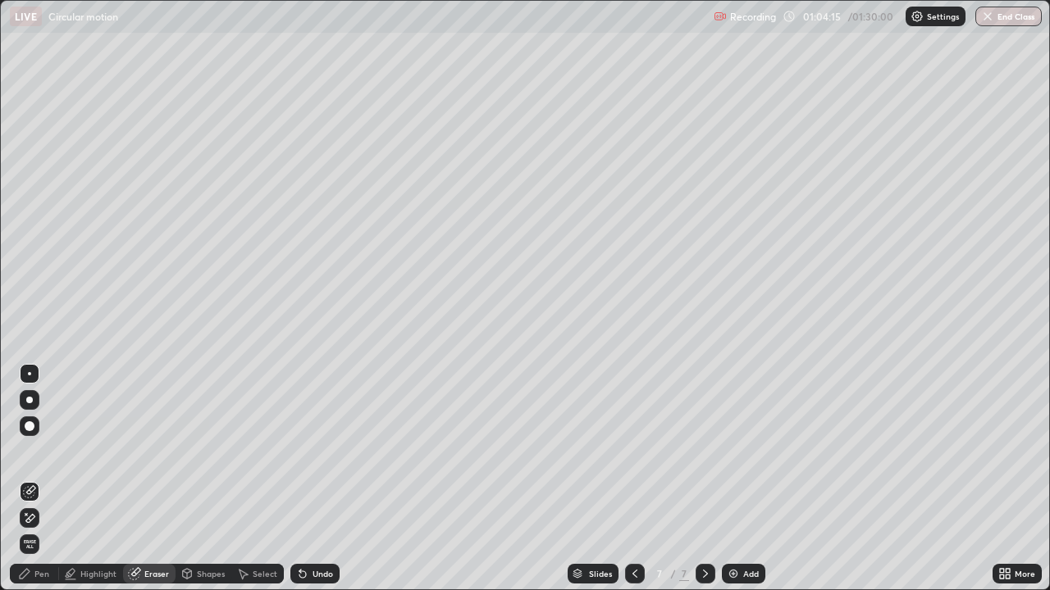
click at [44, 479] on div "Pen" at bounding box center [41, 574] width 15 height 8
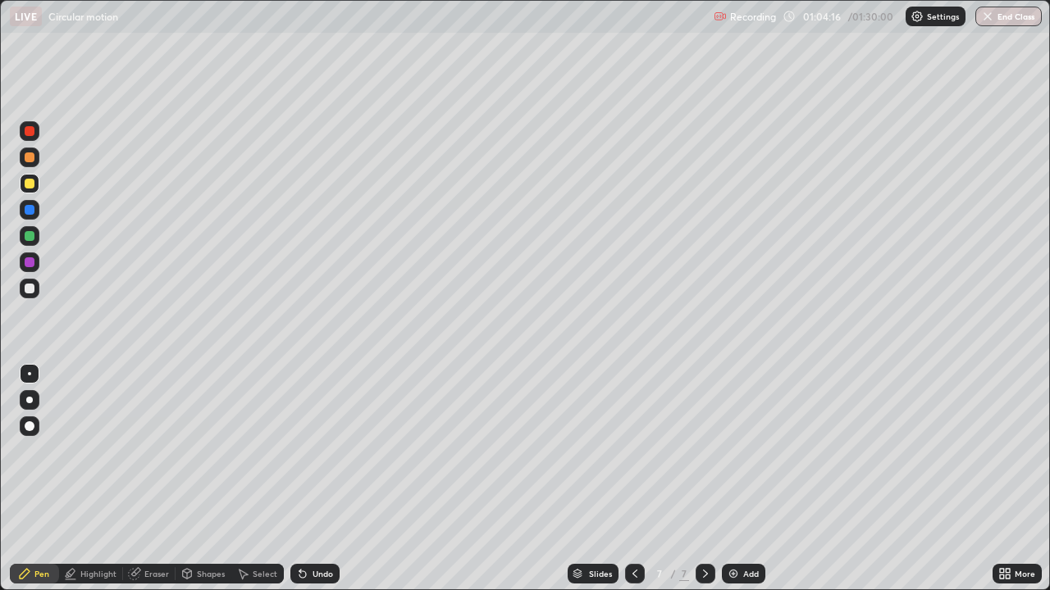
click at [38, 189] on div at bounding box center [30, 184] width 20 height 20
click at [326, 479] on div "Undo" at bounding box center [322, 574] width 21 height 8
click at [328, 479] on div "Undo" at bounding box center [322, 574] width 21 height 8
click at [30, 290] on div at bounding box center [30, 289] width 10 height 10
click at [754, 479] on div "Add" at bounding box center [751, 574] width 16 height 8
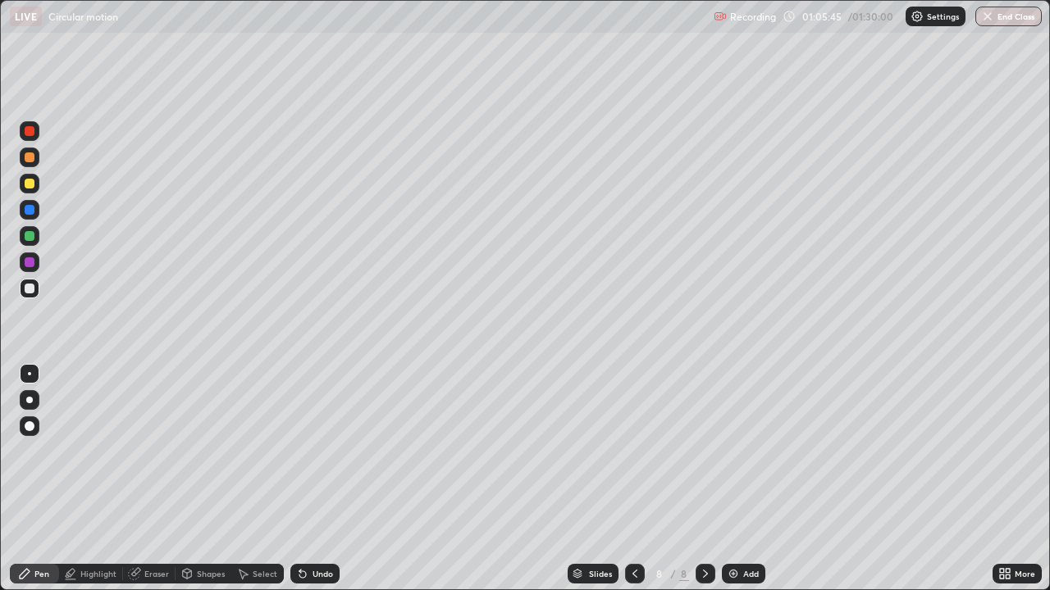
click at [35, 235] on div at bounding box center [30, 236] width 20 height 20
click at [30, 289] on div at bounding box center [30, 289] width 10 height 10
click at [30, 184] on div at bounding box center [30, 184] width 10 height 10
click at [37, 238] on div at bounding box center [30, 236] width 20 height 20
click at [36, 186] on div at bounding box center [30, 184] width 20 height 20
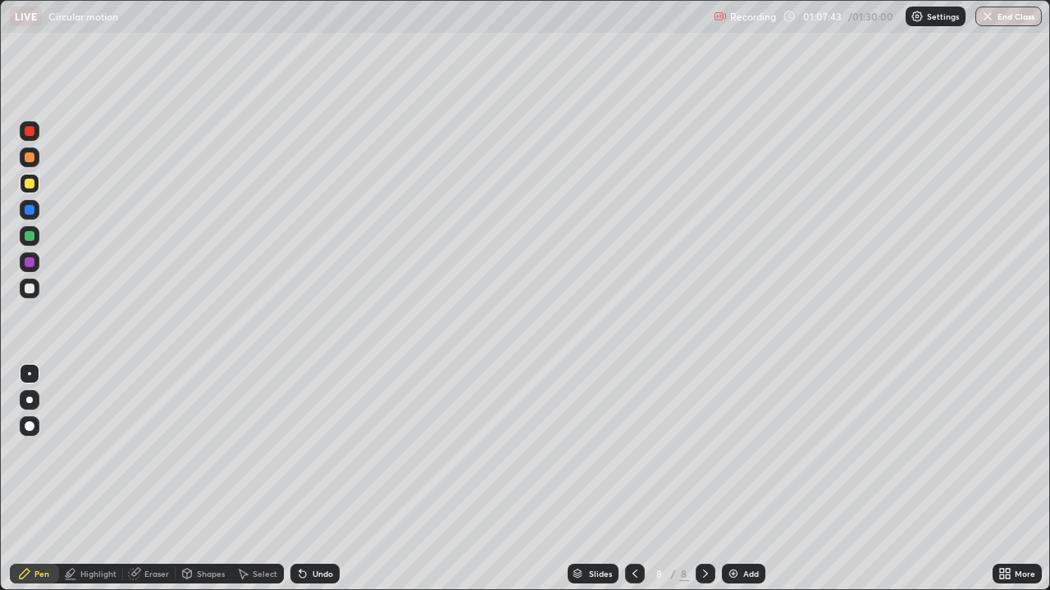
click at [30, 157] on div at bounding box center [30, 158] width 10 height 10
click at [98, 479] on div "Highlight" at bounding box center [98, 574] width 36 height 8
click at [26, 479] on icon at bounding box center [29, 518] width 13 height 13
click at [30, 157] on div at bounding box center [30, 158] width 10 height 10
click at [43, 479] on div "Pen" at bounding box center [41, 574] width 15 height 8
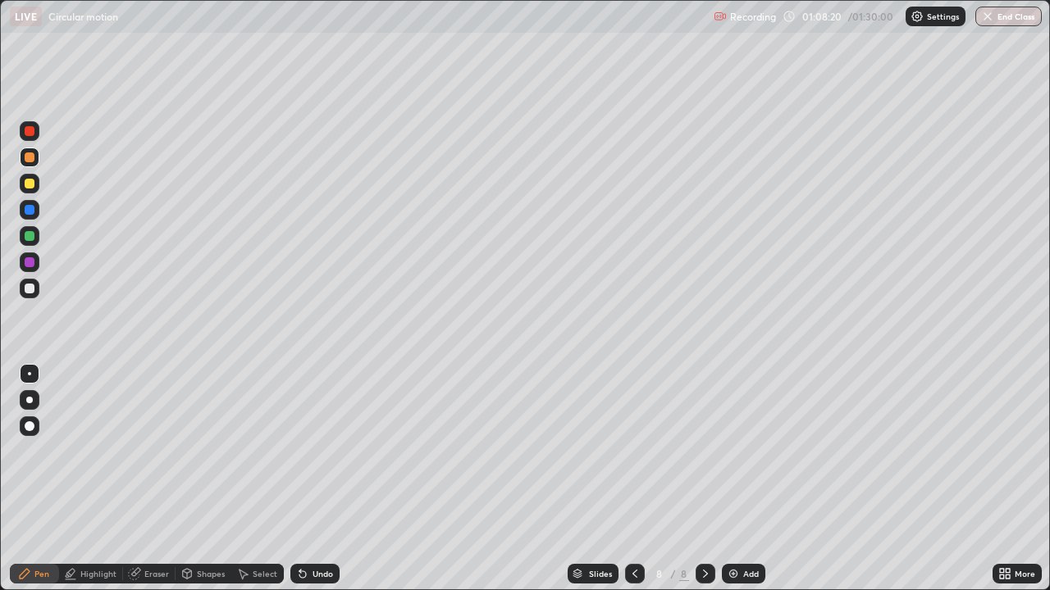
click at [35, 180] on div at bounding box center [30, 184] width 20 height 20
click at [39, 157] on div at bounding box center [30, 158] width 20 height 20
click at [39, 212] on div at bounding box center [30, 210] width 20 height 20
click at [37, 187] on div at bounding box center [30, 184] width 20 height 20
click at [36, 211] on div at bounding box center [30, 210] width 20 height 20
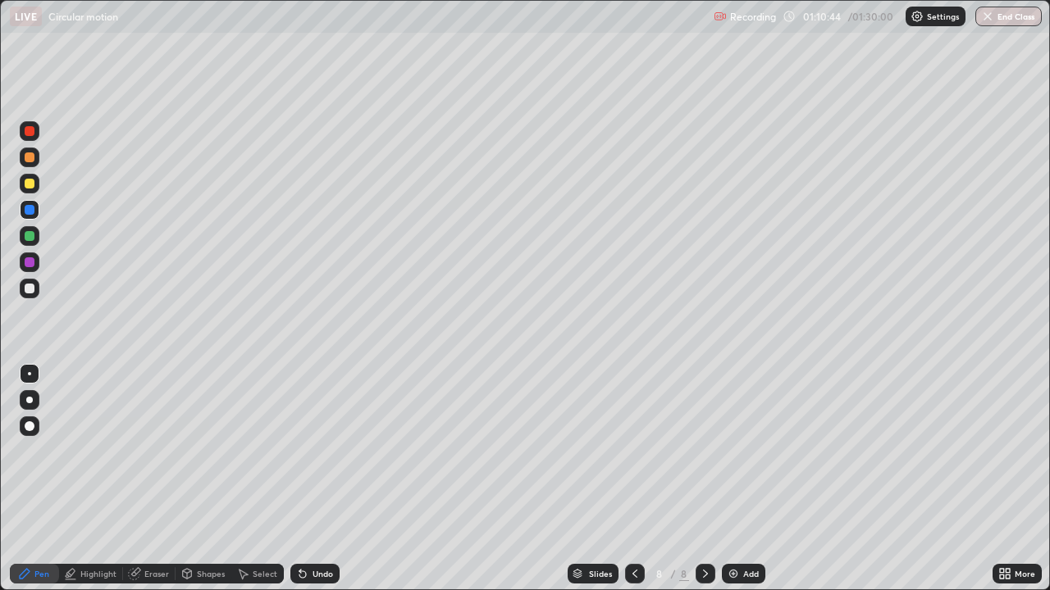
click at [35, 237] on div at bounding box center [30, 236] width 20 height 20
click at [30, 131] on div at bounding box center [30, 131] width 10 height 10
click at [38, 479] on div "Pen" at bounding box center [41, 574] width 15 height 8
click at [30, 236] on div at bounding box center [30, 236] width 10 height 10
click at [317, 479] on div "Undo" at bounding box center [322, 574] width 21 height 8
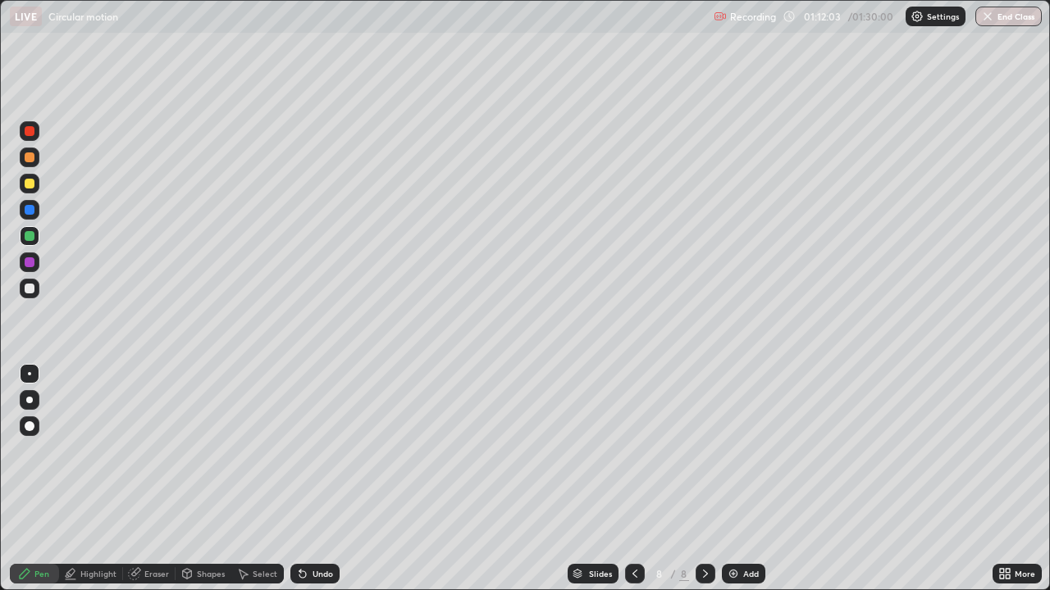
click at [320, 479] on div "Undo" at bounding box center [322, 574] width 21 height 8
click at [761, 479] on div "Add" at bounding box center [743, 574] width 43 height 20
click at [30, 284] on div at bounding box center [30, 289] width 10 height 10
click at [32, 238] on div at bounding box center [30, 236] width 10 height 10
click at [326, 479] on div "Undo" at bounding box center [322, 574] width 21 height 8
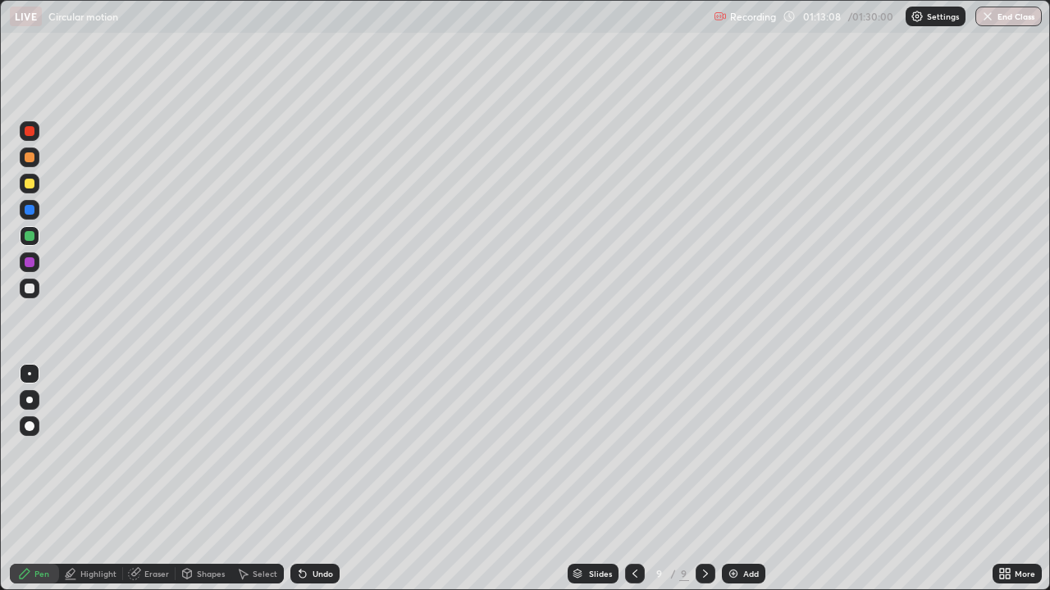
click at [157, 479] on div "Eraser" at bounding box center [156, 574] width 25 height 8
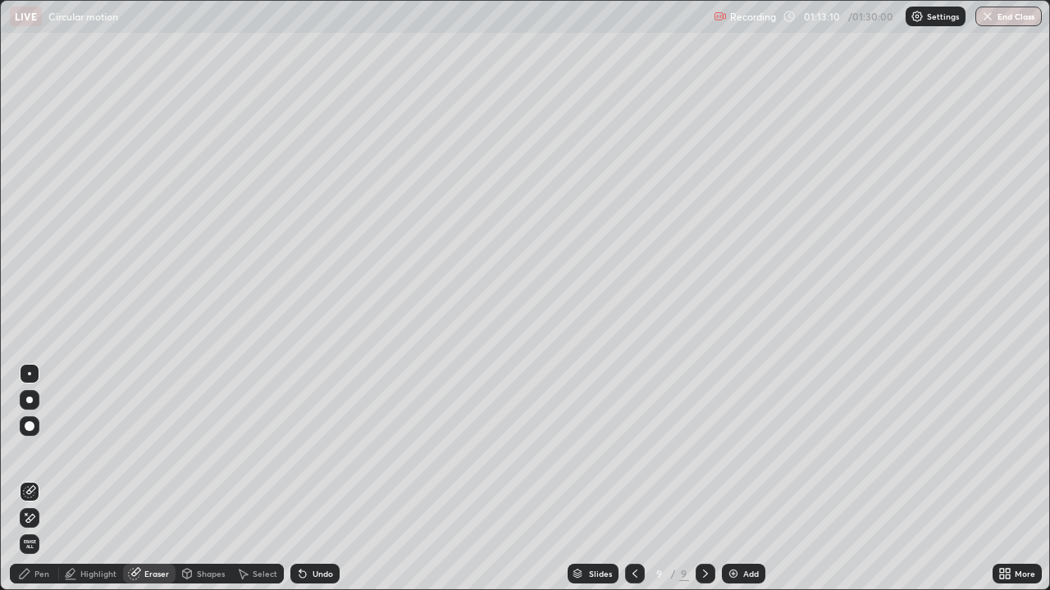
click at [42, 479] on div "Pen" at bounding box center [41, 574] width 15 height 8
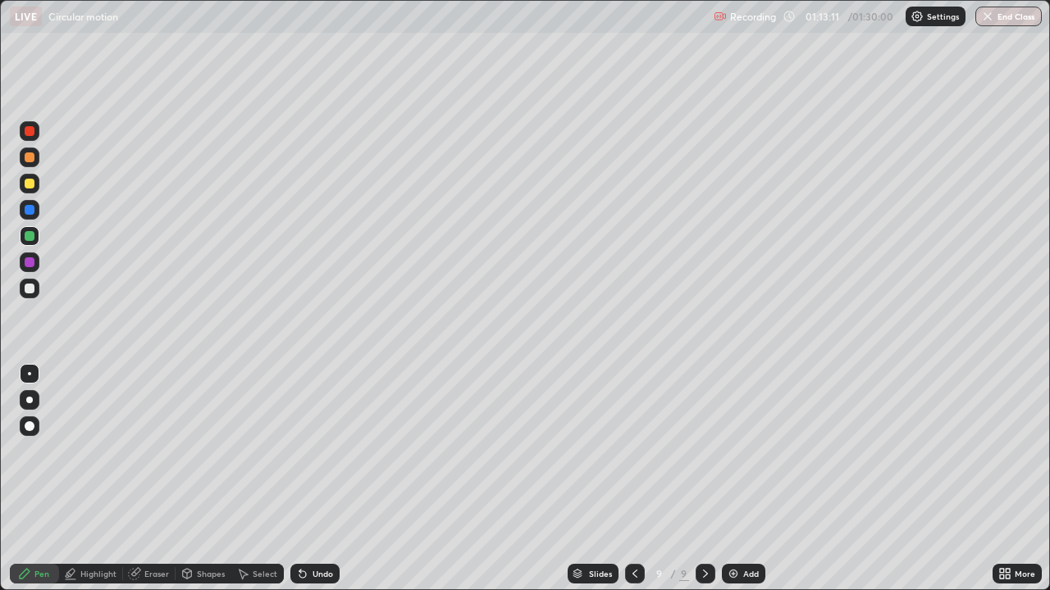
click at [36, 289] on div at bounding box center [30, 289] width 20 height 20
click at [324, 479] on div "Undo" at bounding box center [322, 574] width 21 height 8
click at [36, 185] on div at bounding box center [30, 184] width 20 height 20
click at [37, 291] on div at bounding box center [30, 289] width 20 height 20
click at [34, 233] on div at bounding box center [30, 236] width 10 height 10
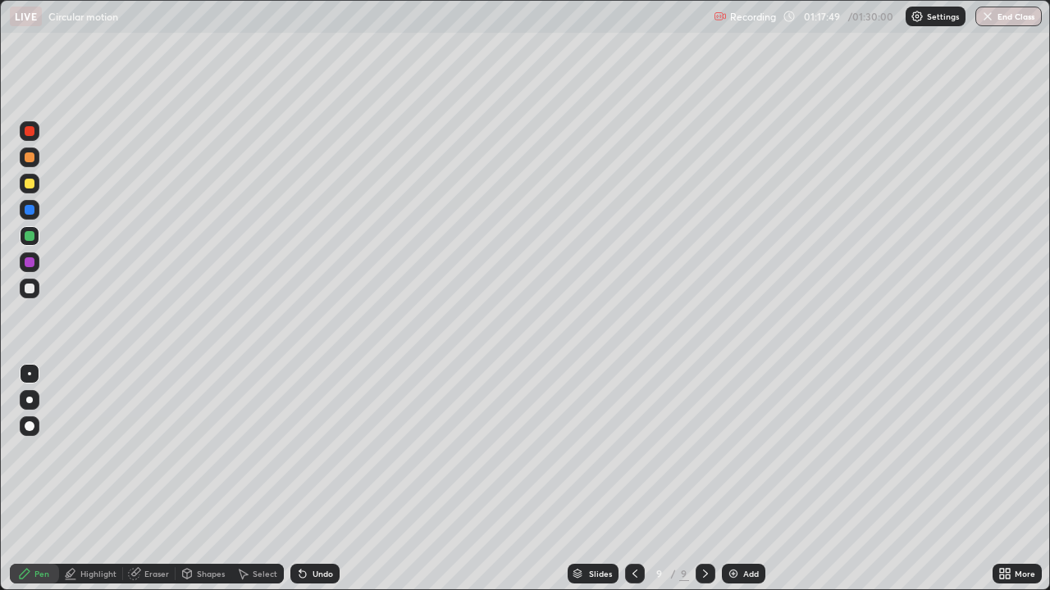
click at [640, 479] on div at bounding box center [635, 574] width 20 height 20
click at [160, 479] on div "Eraser" at bounding box center [156, 574] width 25 height 8
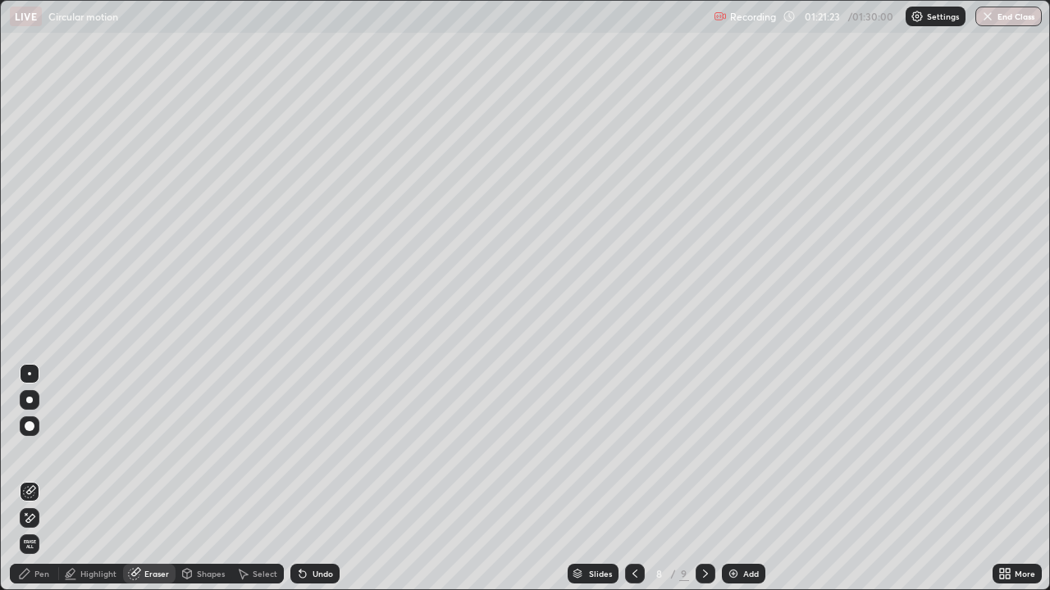
click at [43, 479] on div "Pen" at bounding box center [41, 574] width 15 height 8
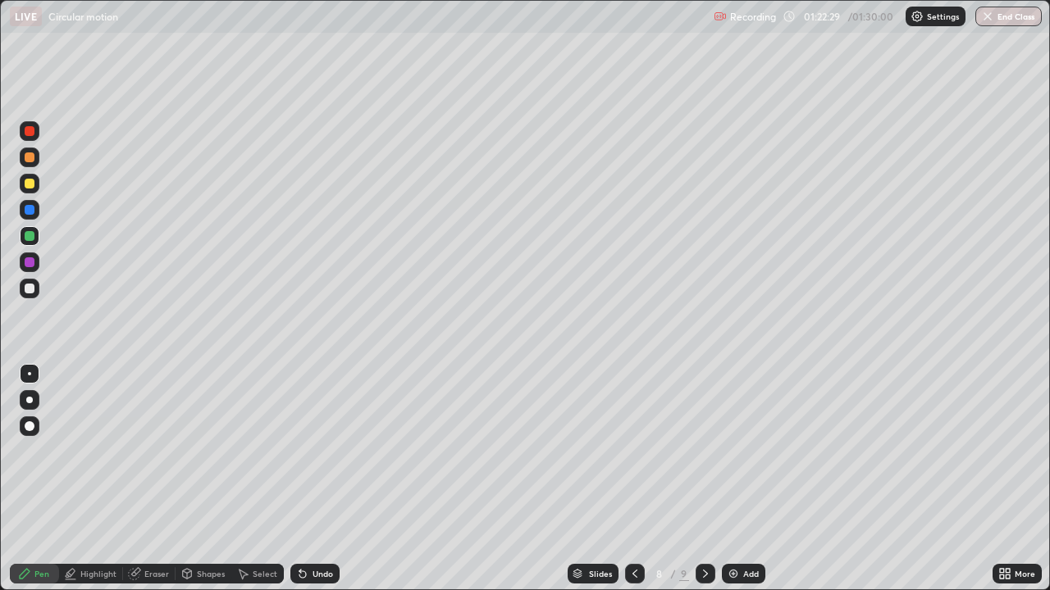
click at [705, 479] on div at bounding box center [705, 574] width 20 height 20
click at [625, 479] on div at bounding box center [635, 574] width 20 height 20
click at [1007, 479] on icon at bounding box center [1004, 573] width 13 height 13
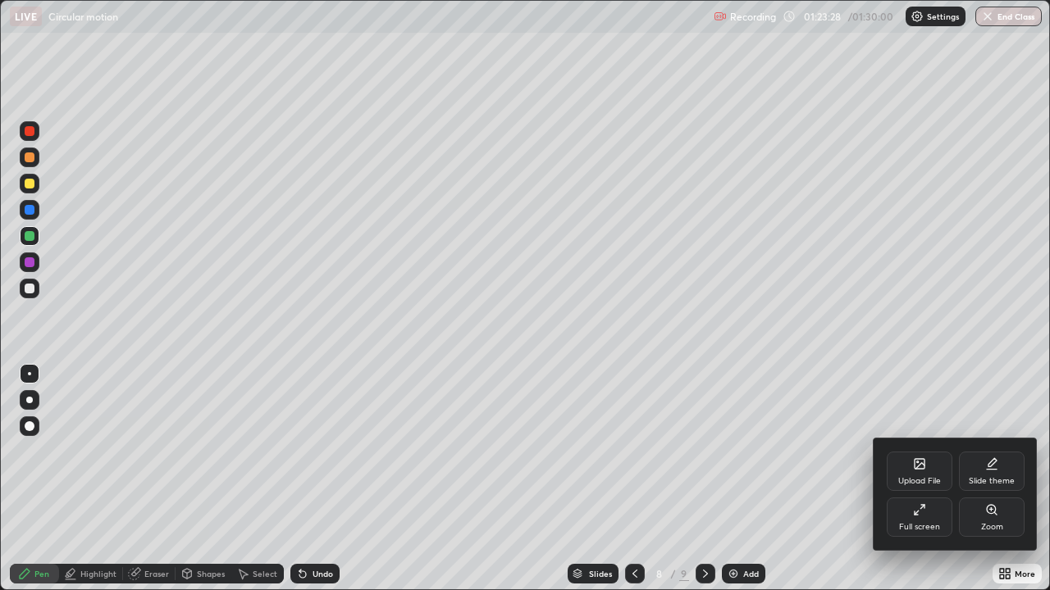
click at [932, 479] on div "Full screen" at bounding box center [919, 517] width 66 height 39
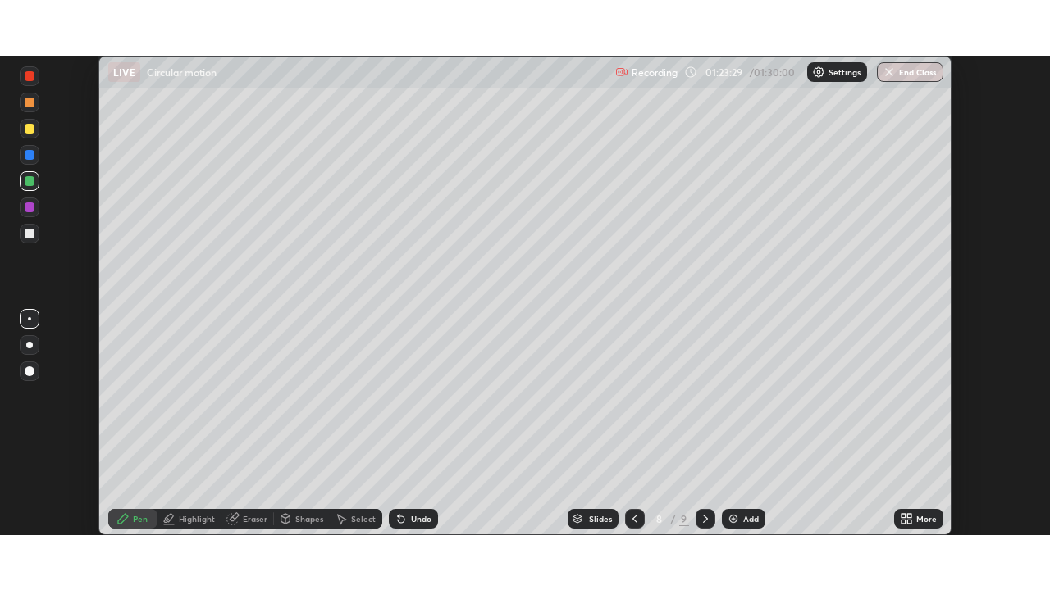
scroll to position [81524, 80954]
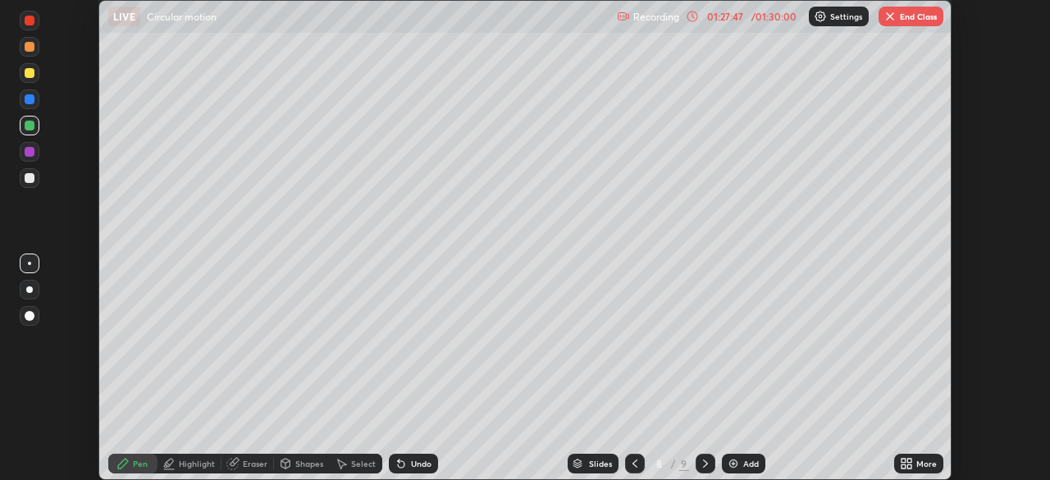
click at [905, 9] on button "End Class" at bounding box center [910, 17] width 65 height 20
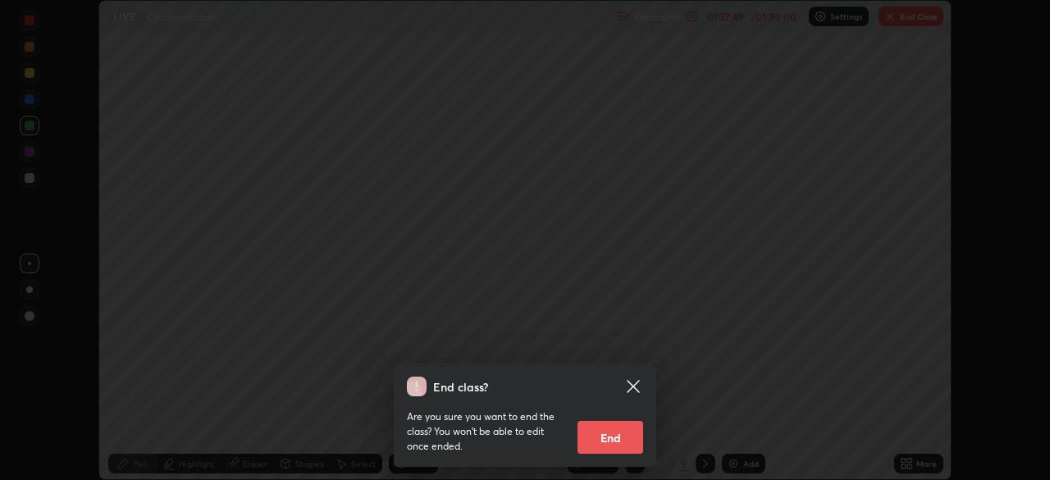
click at [635, 389] on icon at bounding box center [633, 386] width 12 height 12
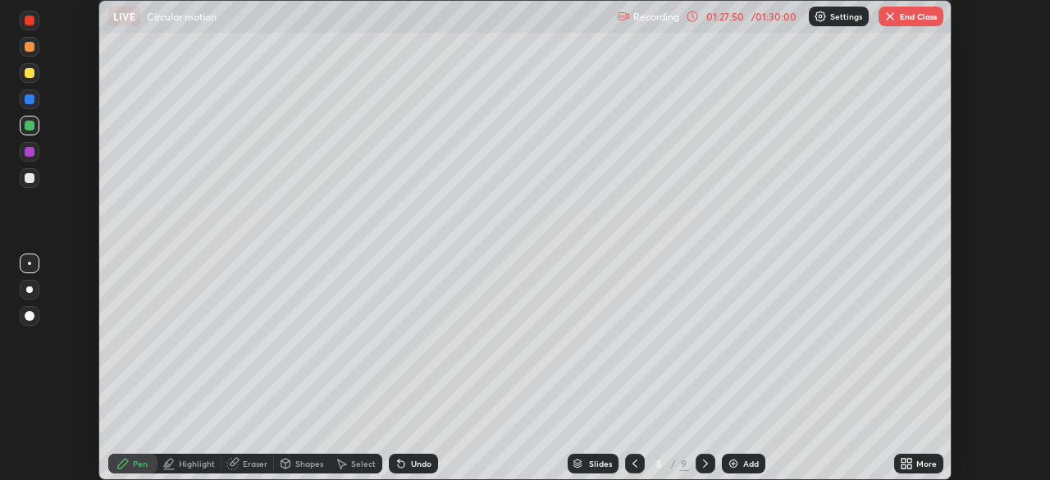
click at [920, 466] on div "More" at bounding box center [926, 463] width 21 height 8
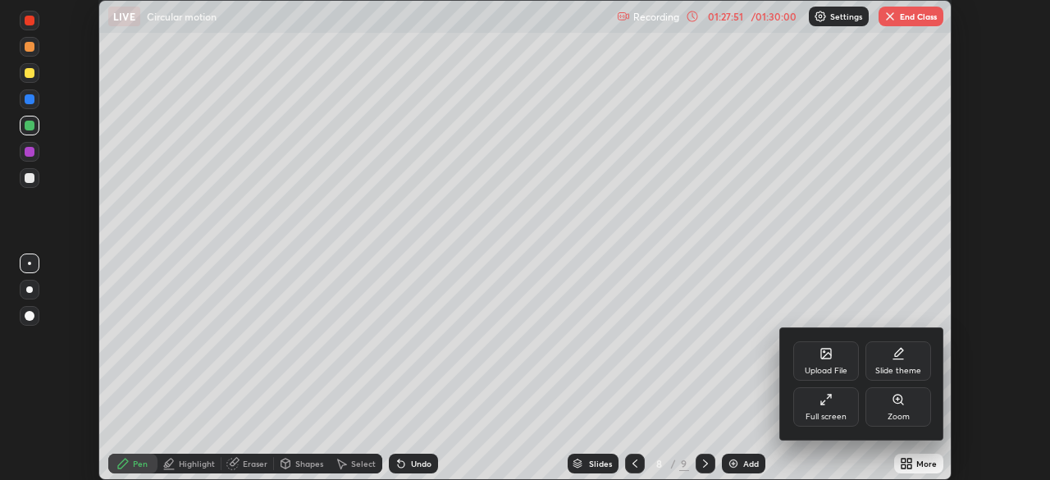
click at [837, 412] on div "Full screen" at bounding box center [825, 416] width 41 height 8
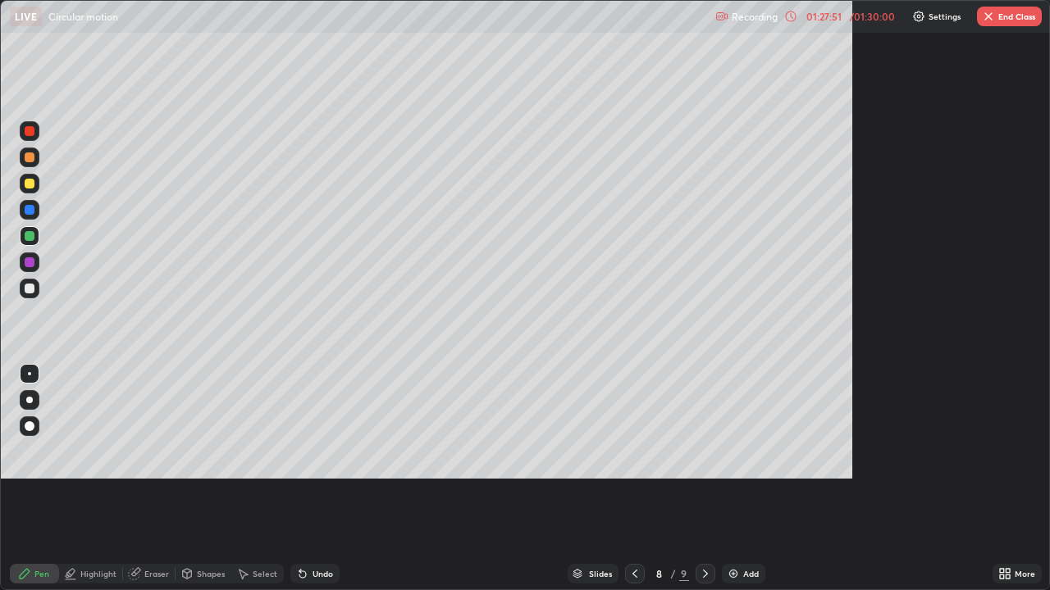
scroll to position [590, 1050]
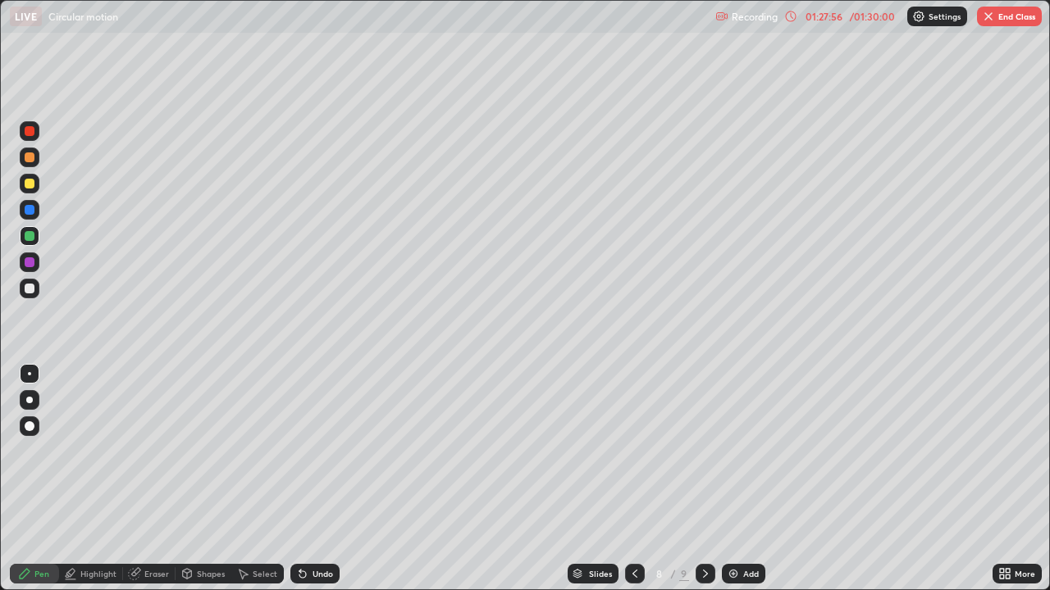
click at [699, 479] on div at bounding box center [705, 574] width 20 height 20
click at [1001, 14] on button "End Class" at bounding box center [1009, 17] width 65 height 20
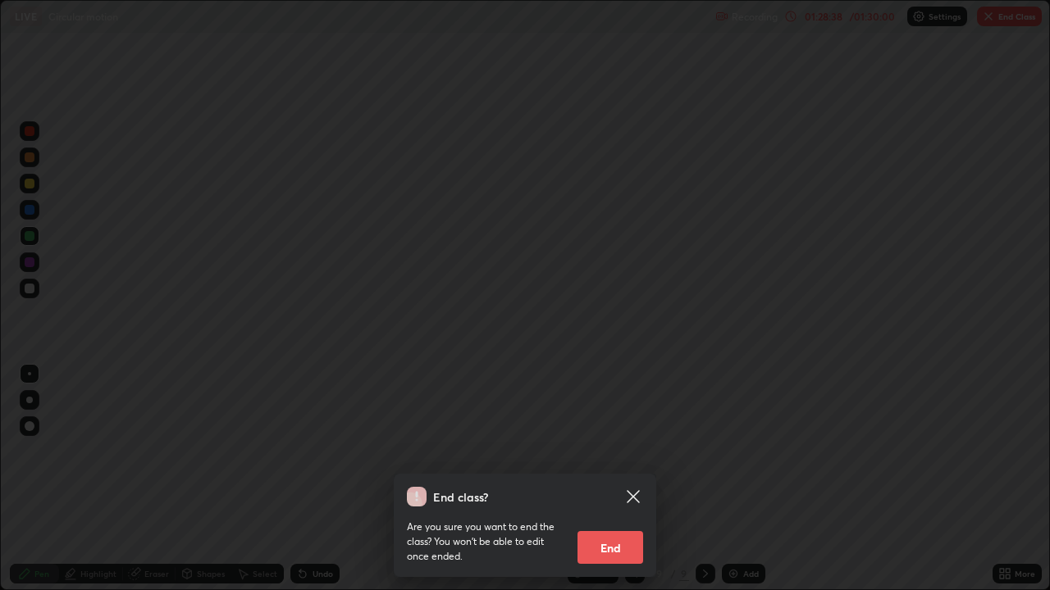
click at [617, 479] on button "End" at bounding box center [610, 547] width 66 height 33
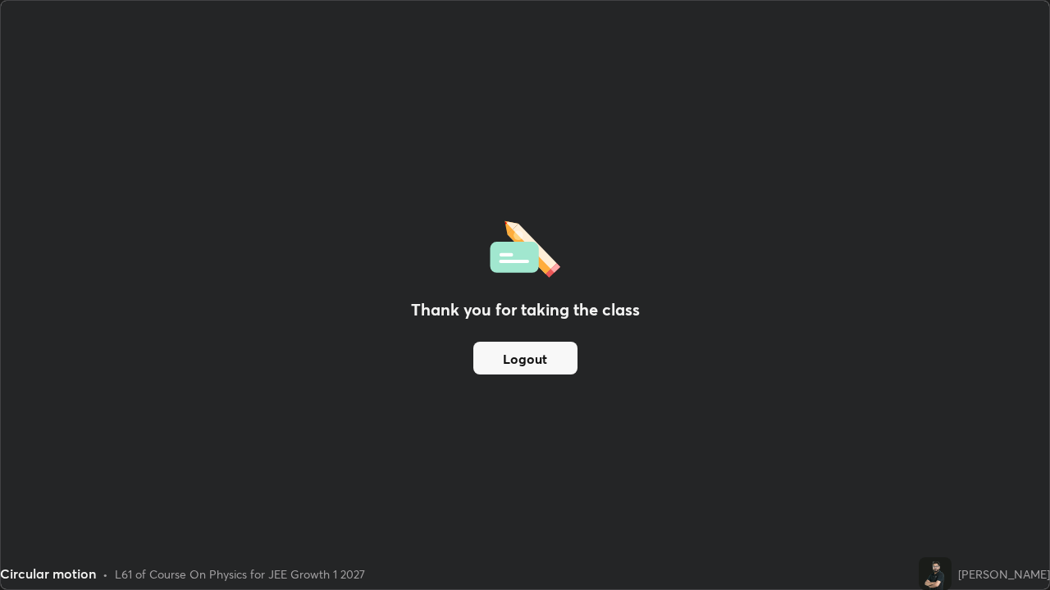
click at [528, 355] on button "Logout" at bounding box center [525, 358] width 104 height 33
